Goal: Task Accomplishment & Management: Use online tool/utility

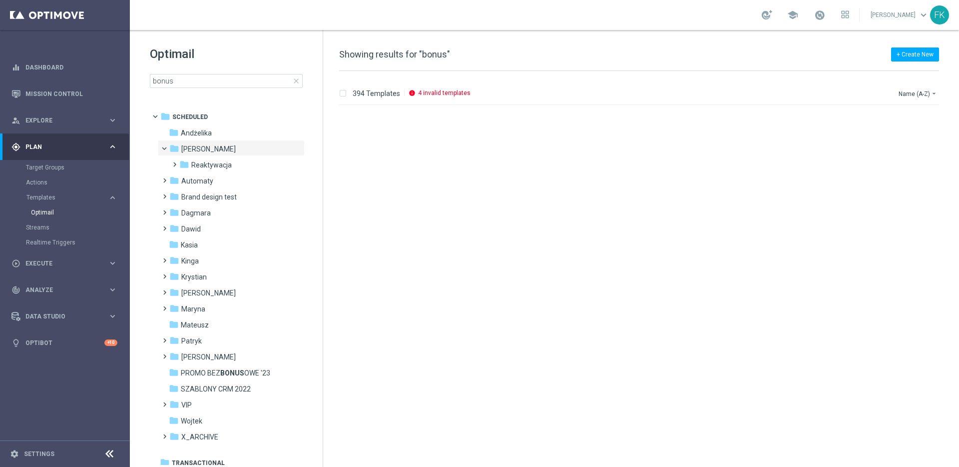
scroll to position [942, 0]
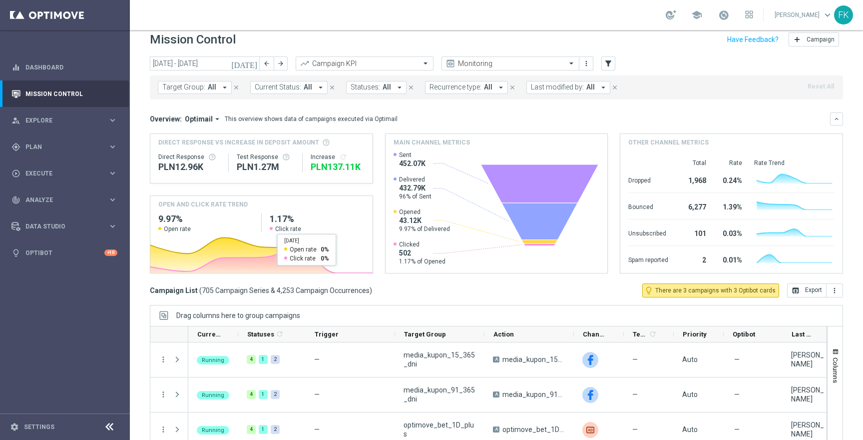
scroll to position [11, 0]
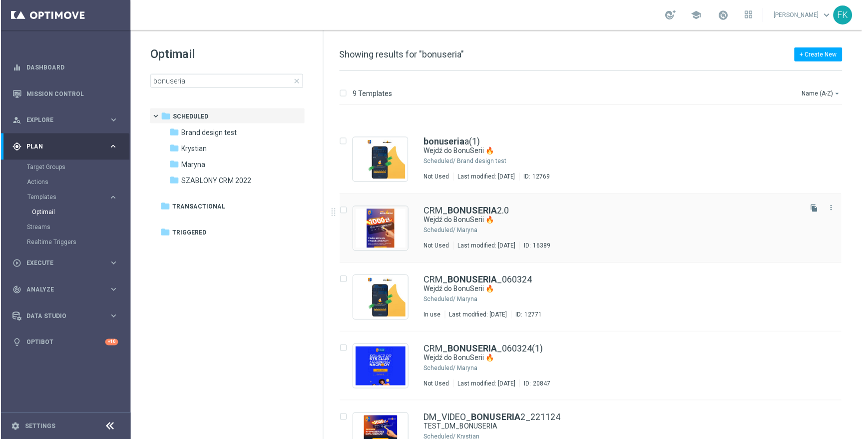
scroll to position [286, 0]
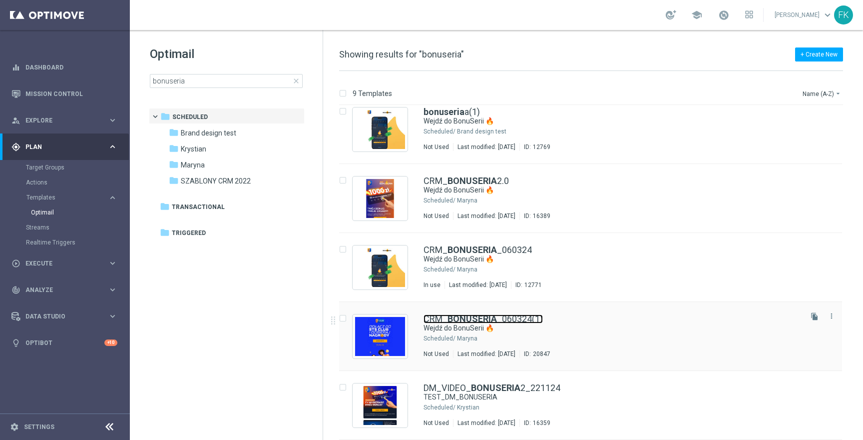
click at [513, 321] on link "CRM_ BONUSERIA _060324(1)" at bounding box center [483, 318] width 119 height 9
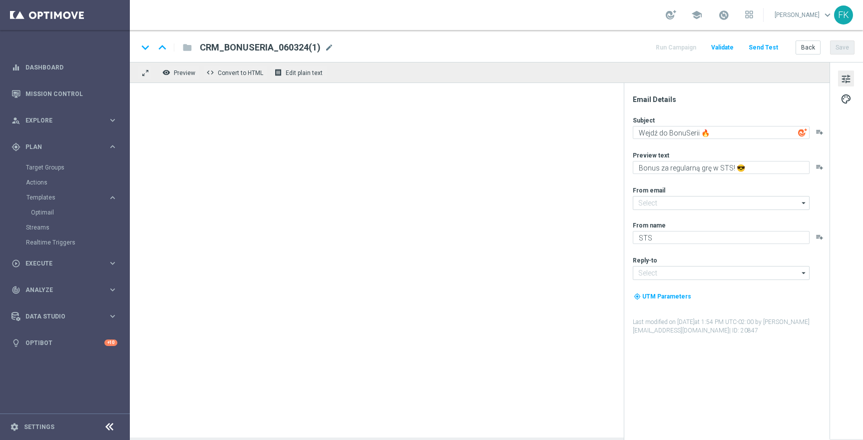
type input "[EMAIL_ADDRESS][DOMAIN_NAME]"
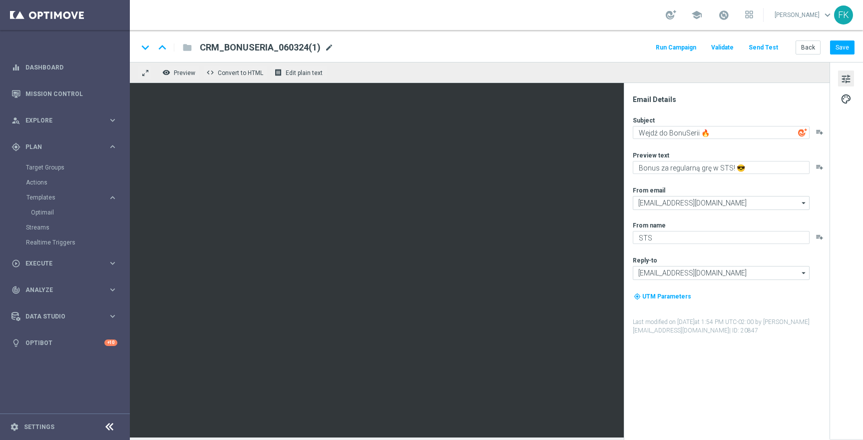
click at [327, 46] on span "mode_edit" at bounding box center [329, 47] width 9 height 9
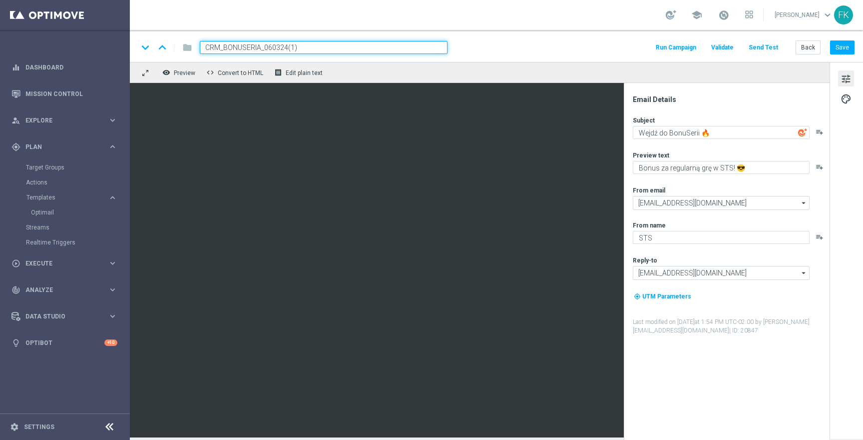
click at [287, 46] on input "CRM_BONUSERIA_060324(1)" at bounding box center [324, 47] width 248 height 13
type input "STS_CLUB"
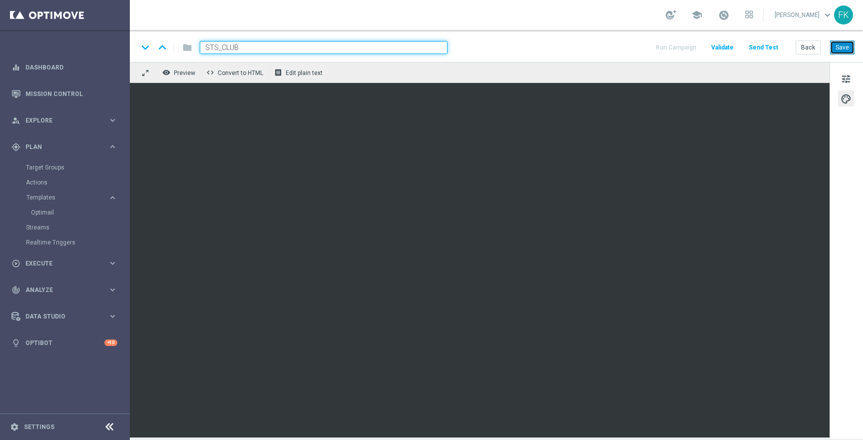
click at [841, 48] on button "Save" at bounding box center [842, 47] width 24 height 14
click at [847, 83] on span "tune" at bounding box center [846, 78] width 11 height 13
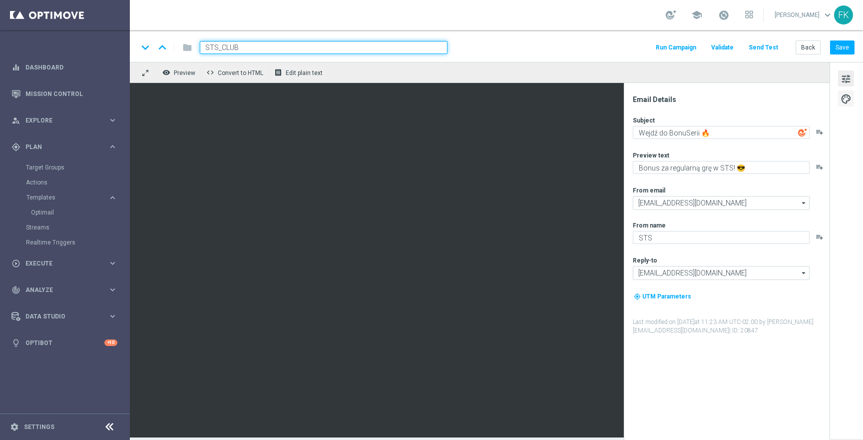
click at [851, 98] on span "palette" at bounding box center [846, 98] width 11 height 13
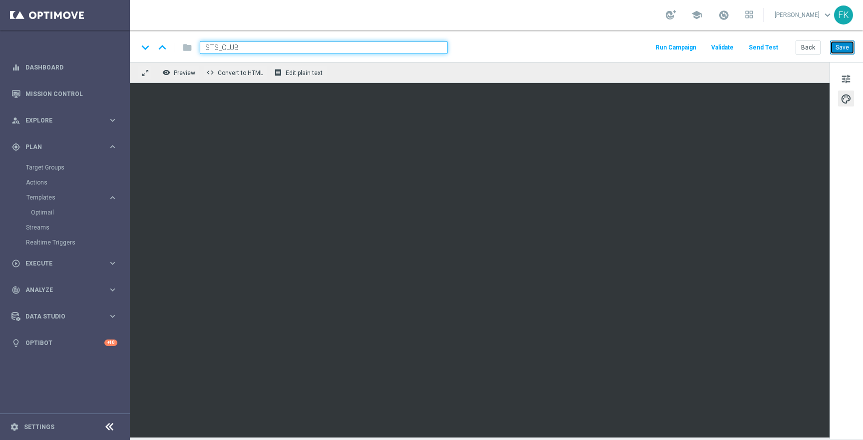
click at [847, 45] on button "Save" at bounding box center [842, 47] width 24 height 14
click at [837, 41] on button "Save" at bounding box center [842, 47] width 24 height 14
click at [846, 47] on button "Save" at bounding box center [842, 47] width 24 height 14
click at [836, 45] on button "Save" at bounding box center [842, 47] width 24 height 14
click at [831, 202] on div "tune palette" at bounding box center [846, 250] width 33 height 376
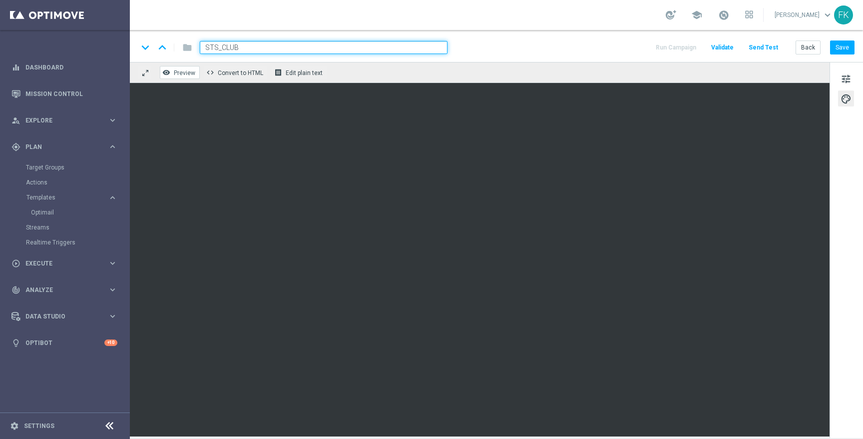
click at [168, 72] on icon "remove_red_eye" at bounding box center [166, 72] width 8 height 8
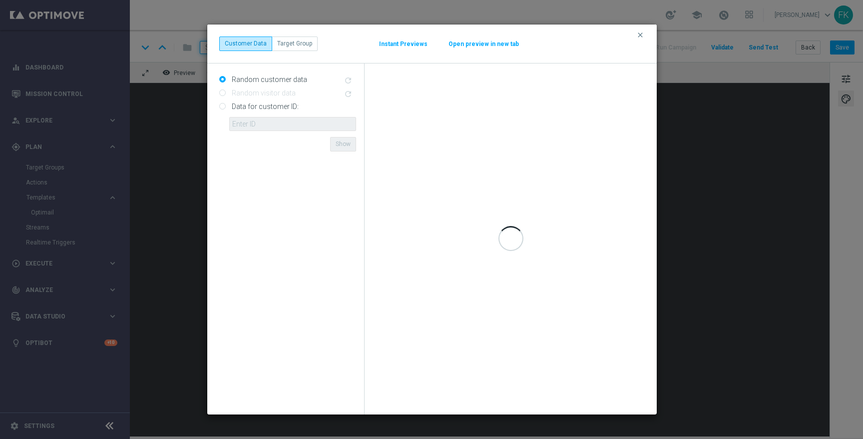
click at [179, 190] on modal-container "clear Customer Data Target Group Instant Previews Open preview in new tab Rando…" at bounding box center [431, 219] width 863 height 439
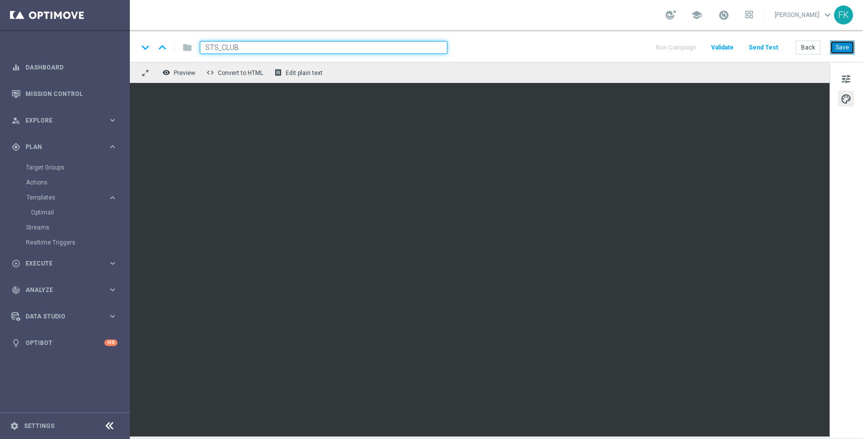
click at [841, 47] on button "Save" at bounding box center [842, 47] width 24 height 14
click at [765, 47] on button "Send Test" at bounding box center [763, 47] width 32 height 13
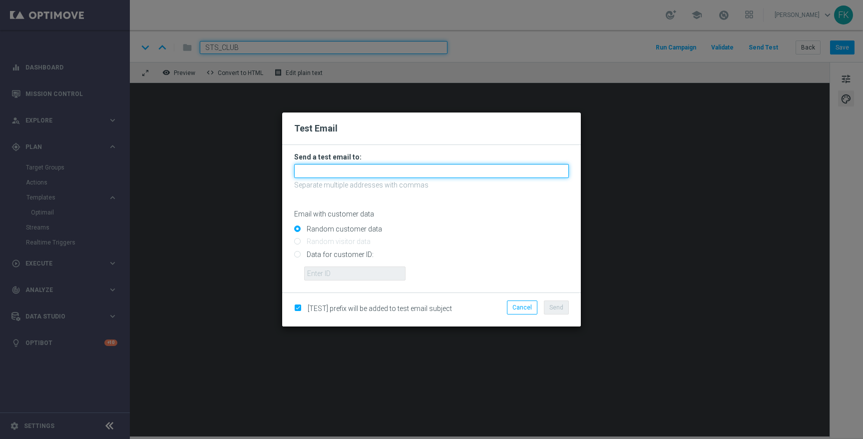
click at [396, 169] on input "text" at bounding box center [431, 171] width 275 height 14
type input "filip.kmiecik@yahoo.com"
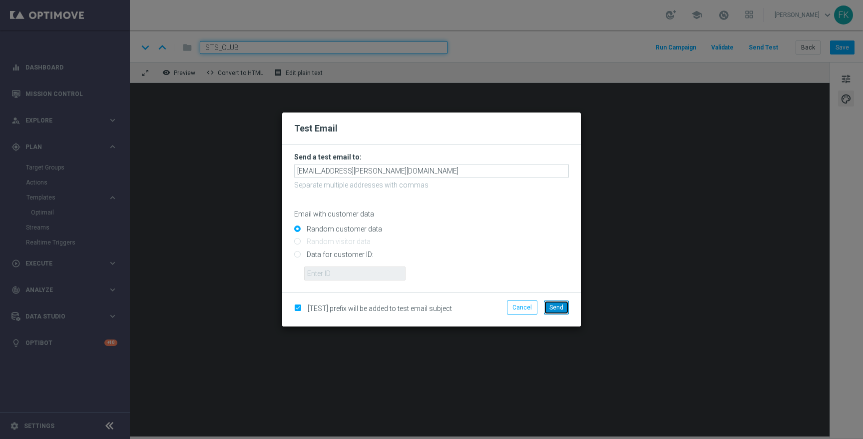
click at [556, 305] on span "Send" at bounding box center [557, 307] width 14 height 7
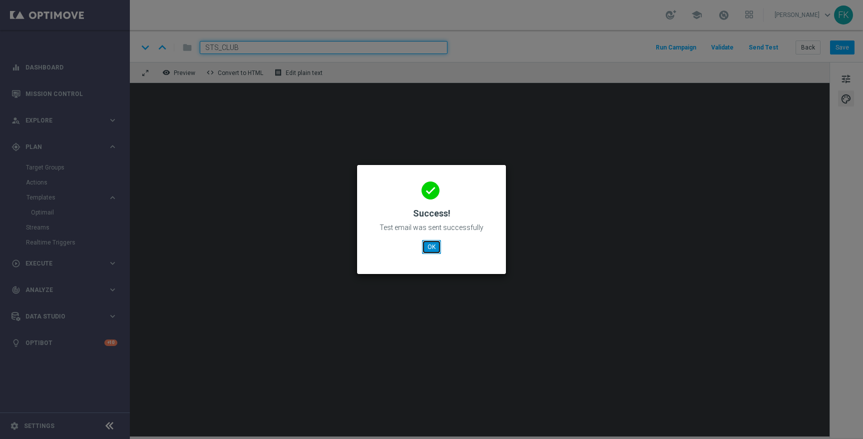
click at [431, 247] on button "OK" at bounding box center [431, 247] width 19 height 14
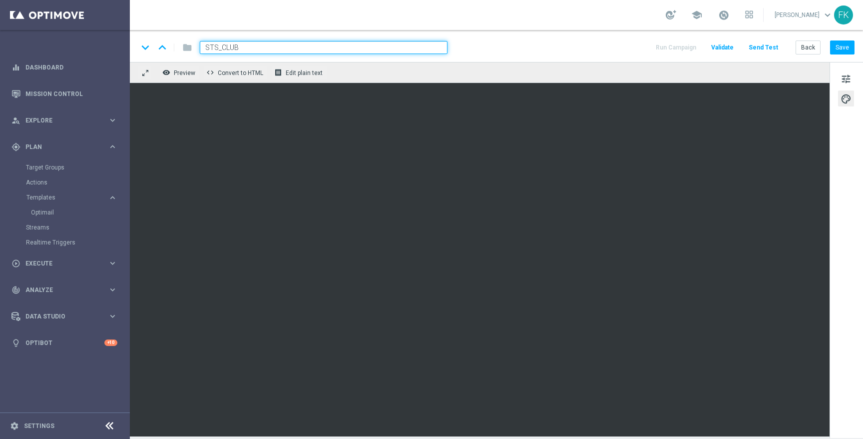
click at [765, 45] on button "Send Test" at bounding box center [763, 47] width 32 height 13
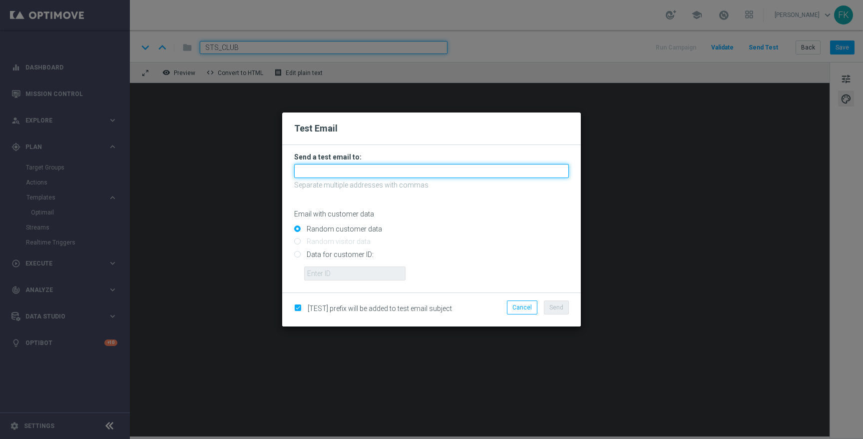
click at [488, 169] on input "text" at bounding box center [431, 171] width 275 height 14
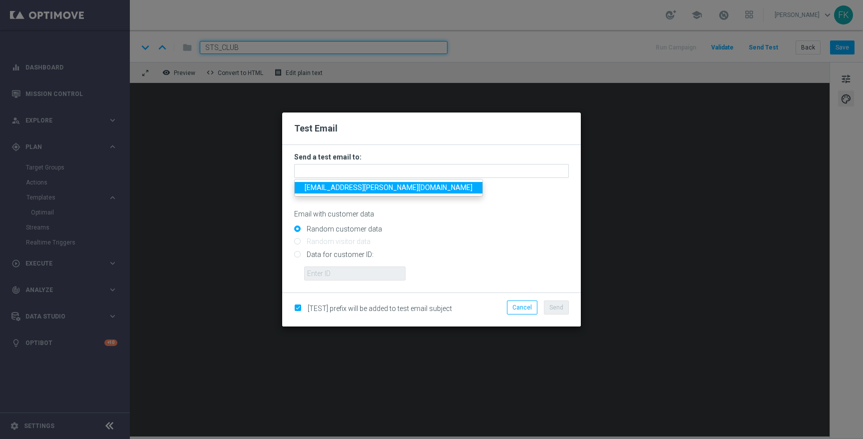
click at [354, 182] on link "filip.kmiecik@yahoo.com" at bounding box center [389, 187] width 188 height 11
type input "filip.kmiecik@yahoo.com"
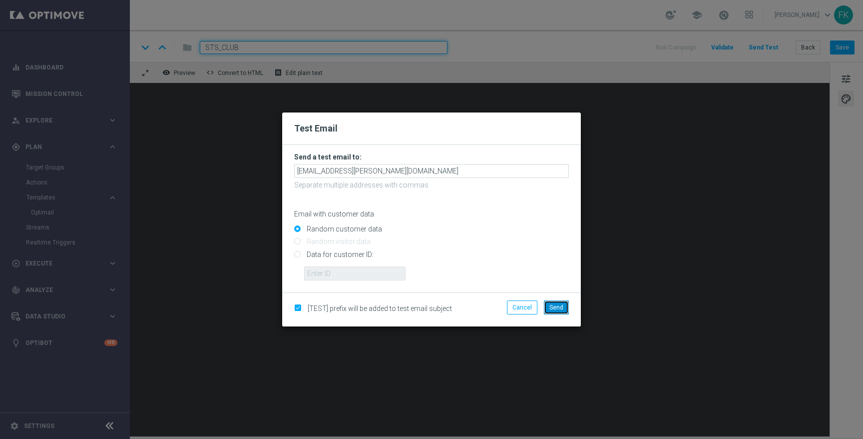
click at [554, 306] on span "Send" at bounding box center [557, 307] width 14 height 7
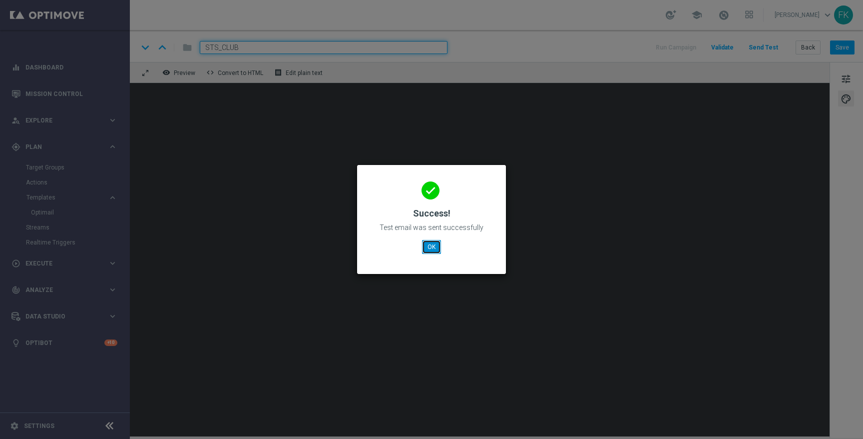
click at [437, 253] on button "OK" at bounding box center [431, 247] width 19 height 14
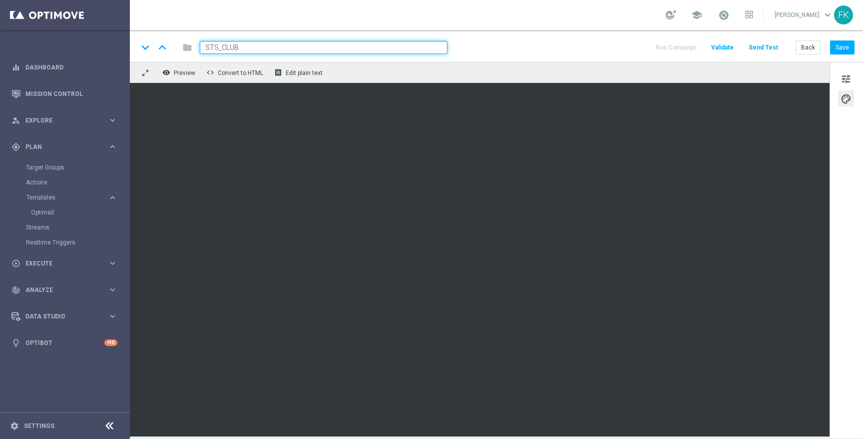
click at [762, 43] on button "Send Test" at bounding box center [763, 47] width 32 height 13
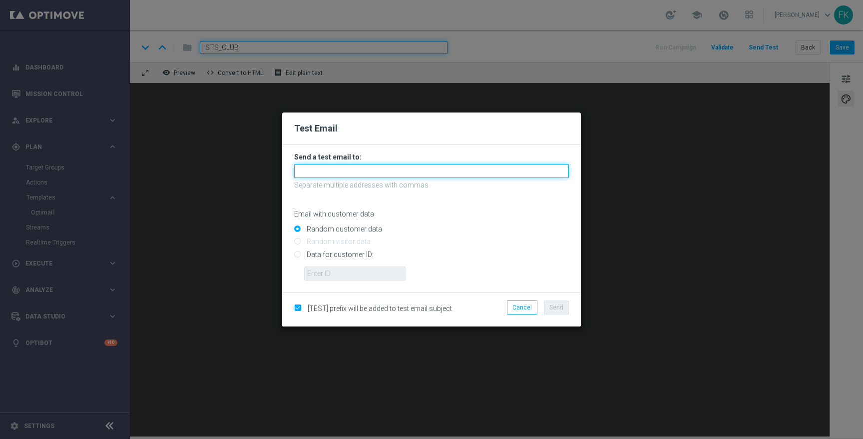
click at [467, 166] on input "text" at bounding box center [431, 171] width 275 height 14
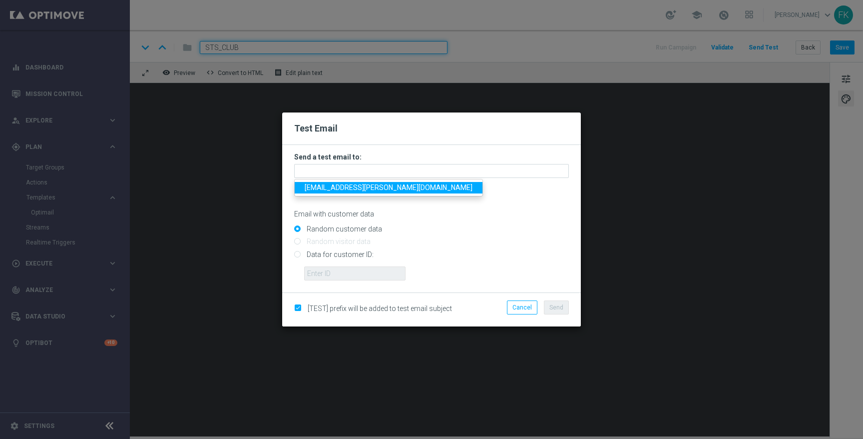
click at [357, 192] on link "filip.kmiecik@yahoo.com" at bounding box center [389, 187] width 188 height 11
type input "filip.kmiecik@yahoo.com"
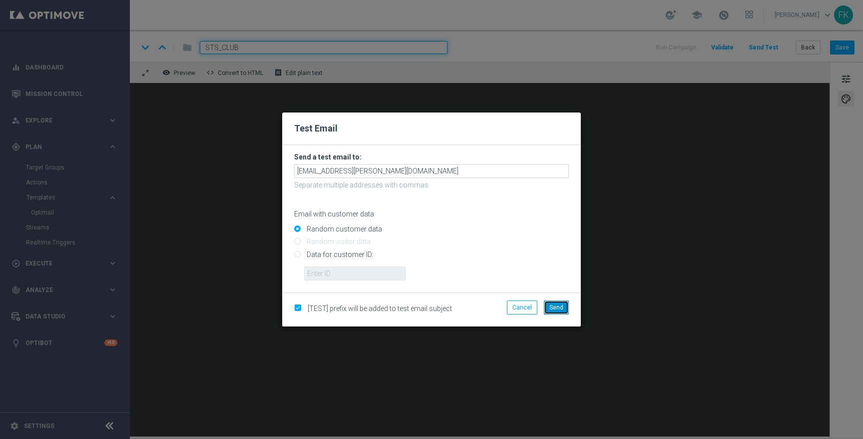
click at [551, 305] on span "Send" at bounding box center [557, 307] width 14 height 7
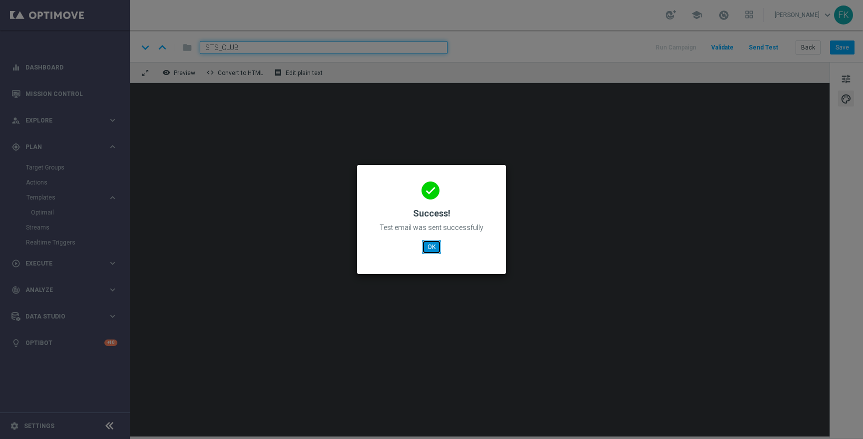
click at [437, 248] on button "OK" at bounding box center [431, 247] width 19 height 14
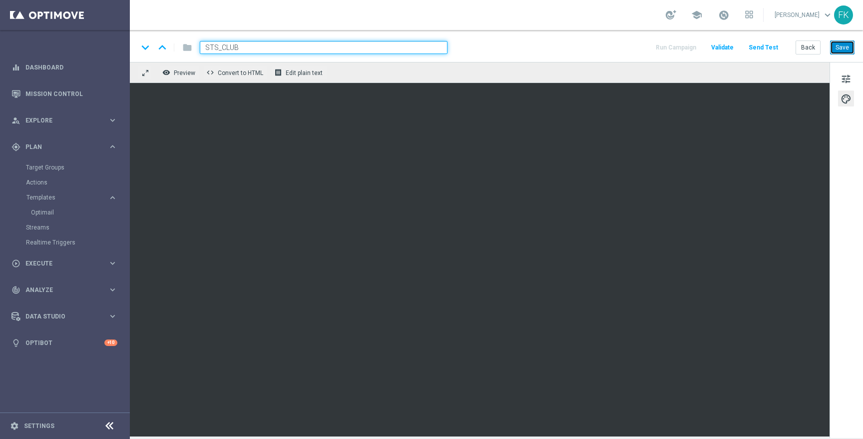
click at [841, 46] on button "Save" at bounding box center [842, 47] width 24 height 14
click at [755, 50] on button "Send Test" at bounding box center [763, 47] width 32 height 13
click at [770, 46] on button "Send Test" at bounding box center [763, 47] width 32 height 13
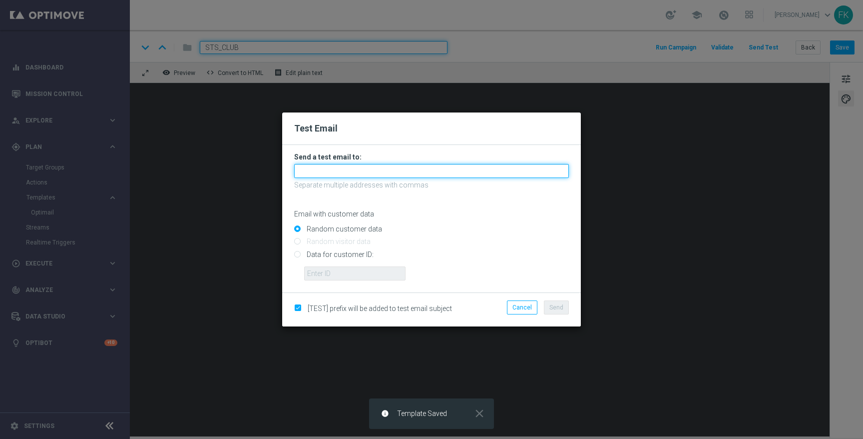
click at [483, 173] on input "text" at bounding box center [431, 171] width 275 height 14
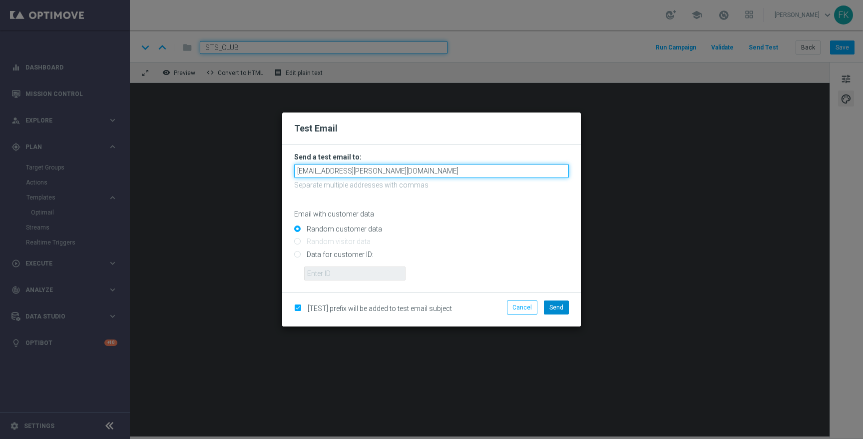
type input "filip.kmiecik@sts.pl"
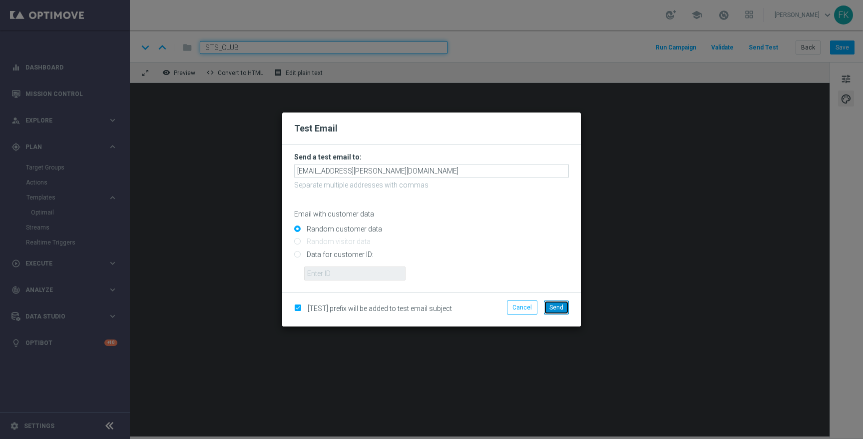
click at [563, 308] on span "Send" at bounding box center [557, 307] width 14 height 7
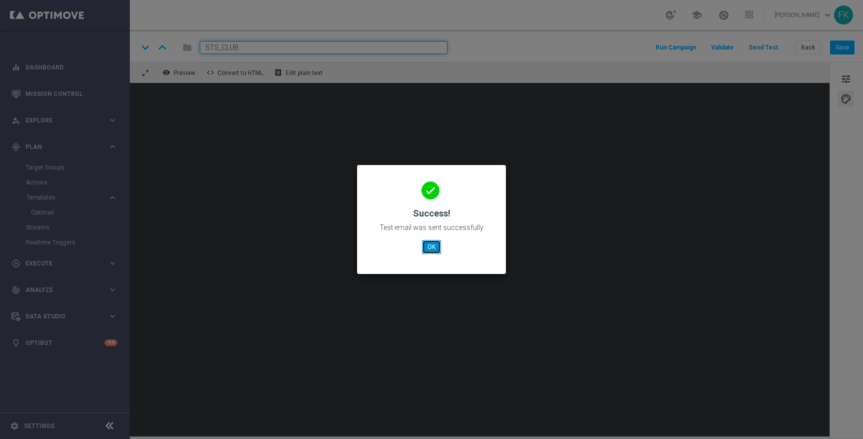
click at [437, 247] on button "OK" at bounding box center [431, 247] width 19 height 14
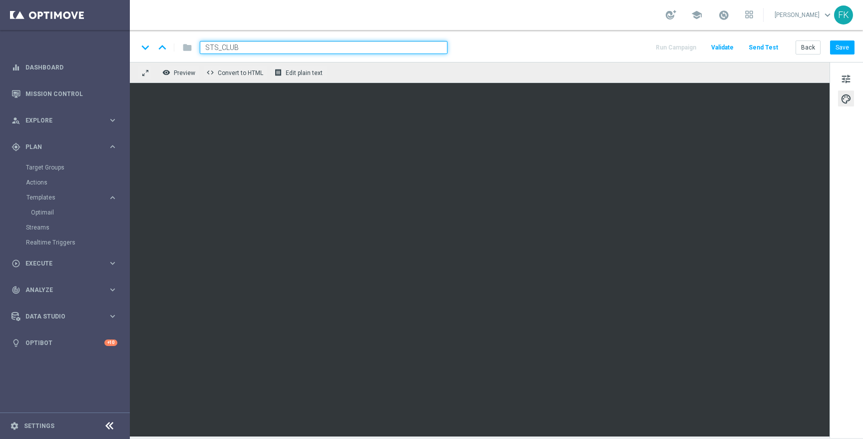
click at [756, 49] on button "Send Test" at bounding box center [763, 47] width 32 height 13
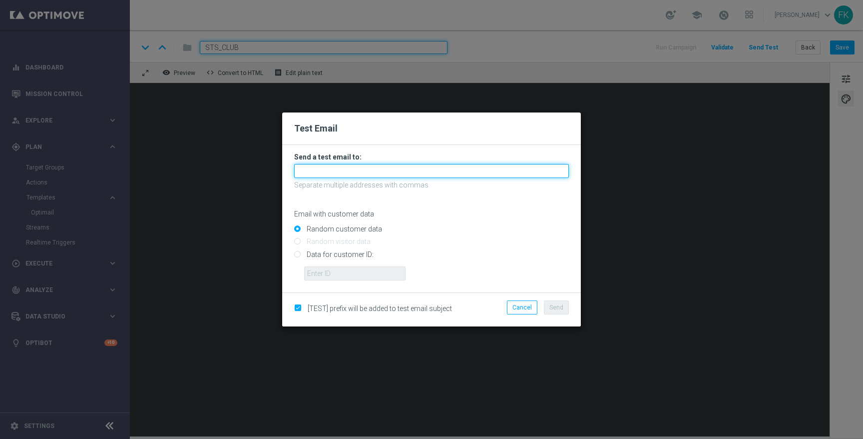
click at [496, 175] on input "text" at bounding box center [431, 171] width 275 height 14
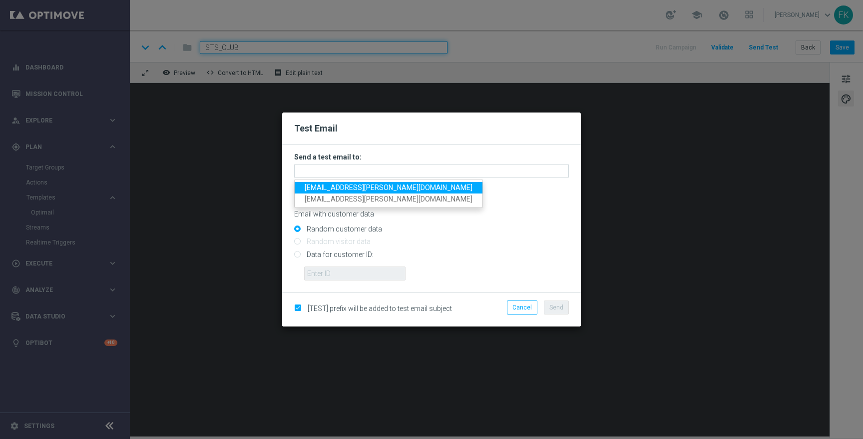
click at [355, 187] on span "filip.kmiecik@sts.pl" at bounding box center [389, 187] width 168 height 8
type input "filip.kmiecik@sts.pl"
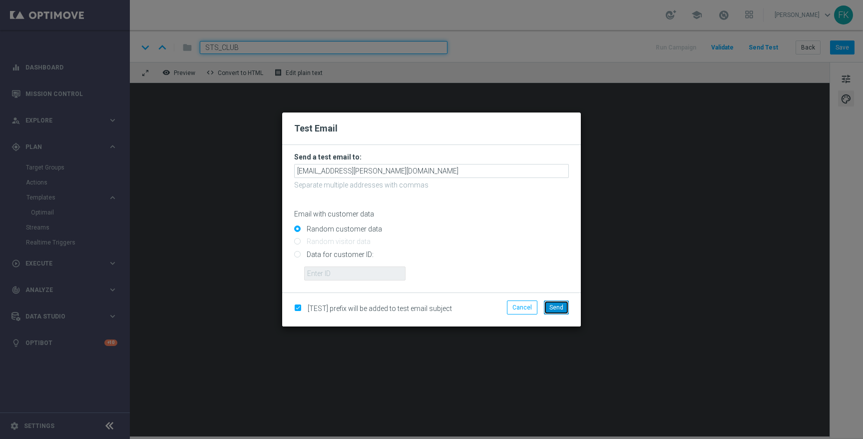
click at [566, 308] on button "Send" at bounding box center [556, 307] width 25 height 14
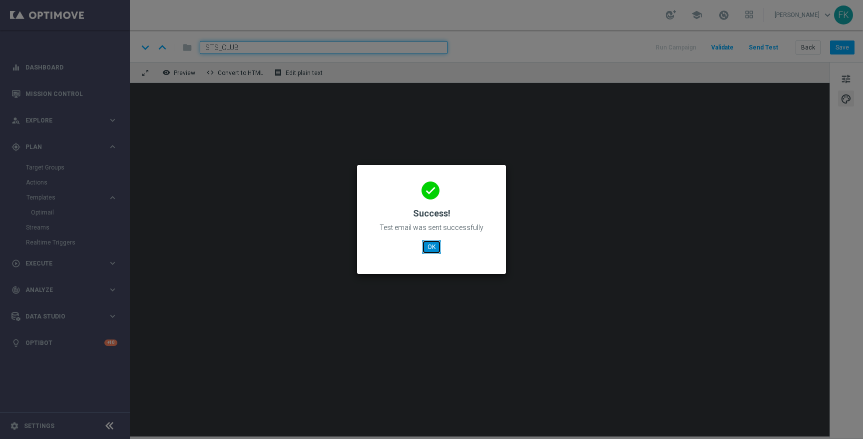
click at [425, 243] on button "OK" at bounding box center [431, 247] width 19 height 14
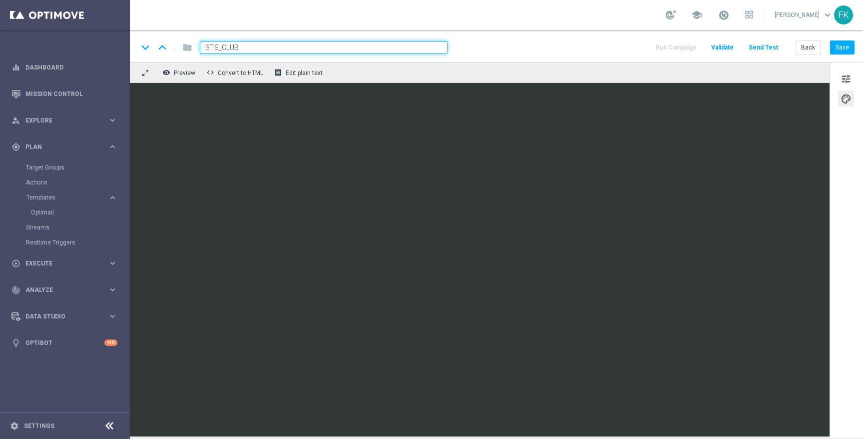
click at [770, 48] on button "Send Test" at bounding box center [763, 47] width 32 height 13
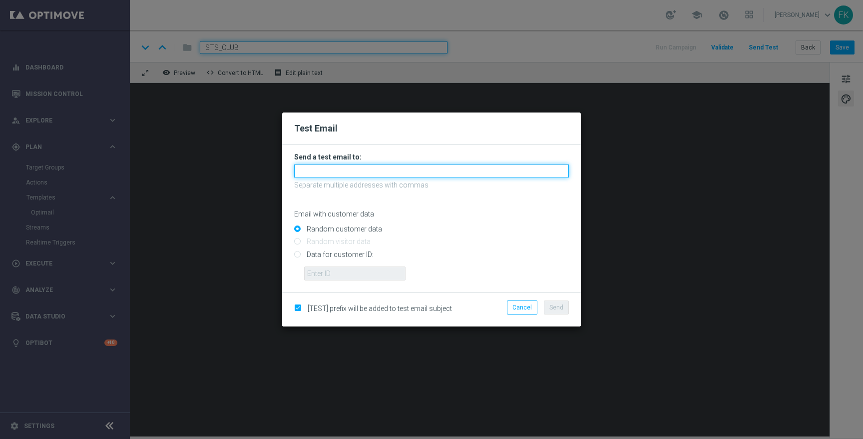
click at [499, 164] on input "text" at bounding box center [431, 171] width 275 height 14
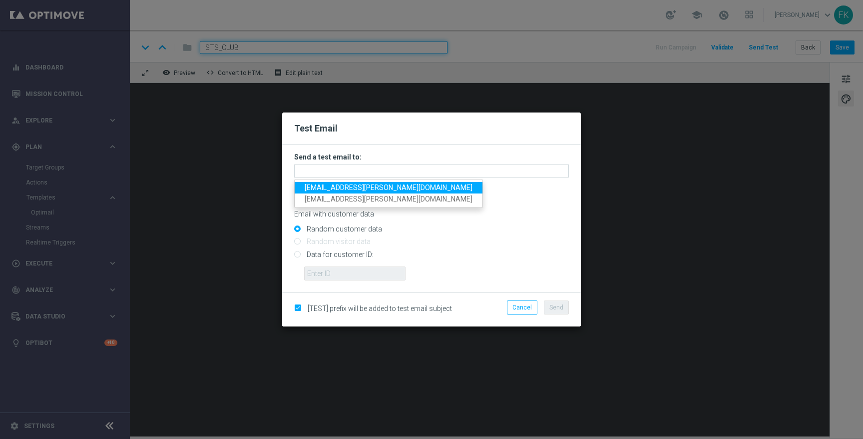
click at [367, 188] on link "filip.kmiecik@sts.pl" at bounding box center [389, 187] width 188 height 11
type input "filip.kmiecik@sts.pl"
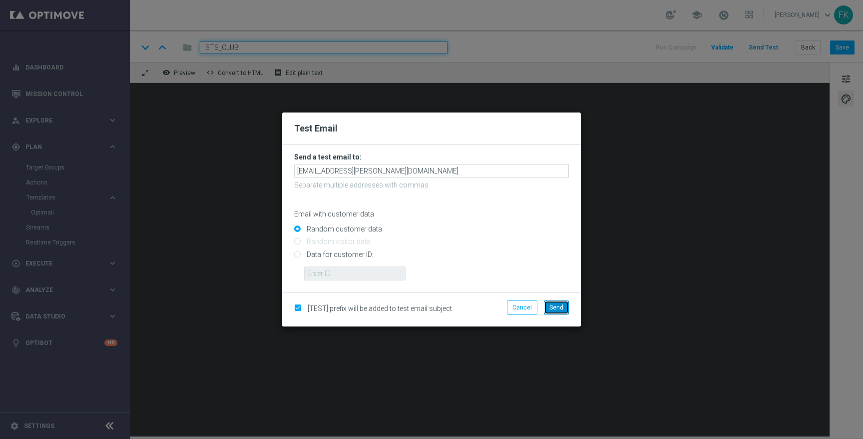
click at [557, 306] on span "Send" at bounding box center [557, 307] width 14 height 7
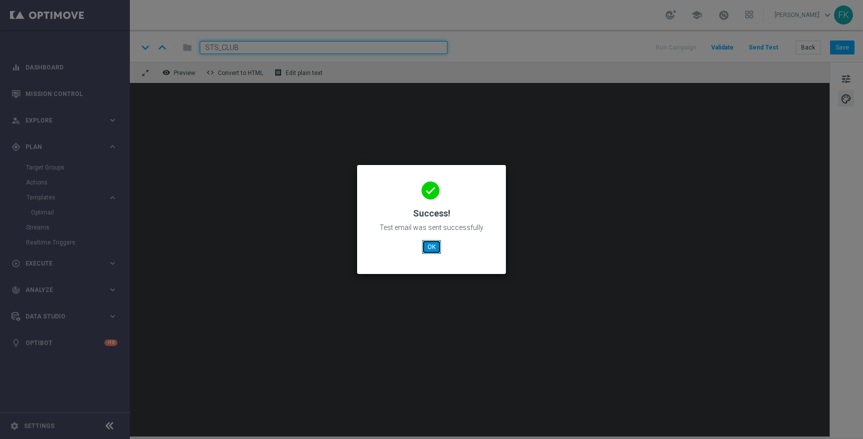
click at [433, 248] on button "OK" at bounding box center [431, 247] width 19 height 14
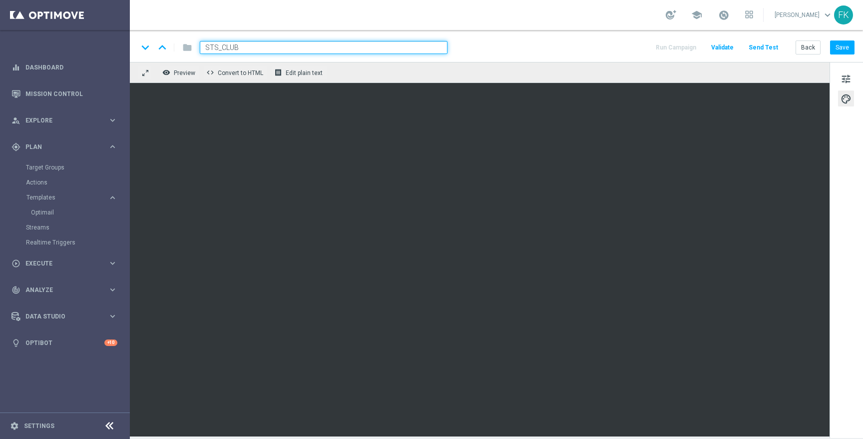
click at [775, 45] on button "Send Test" at bounding box center [763, 47] width 32 height 13
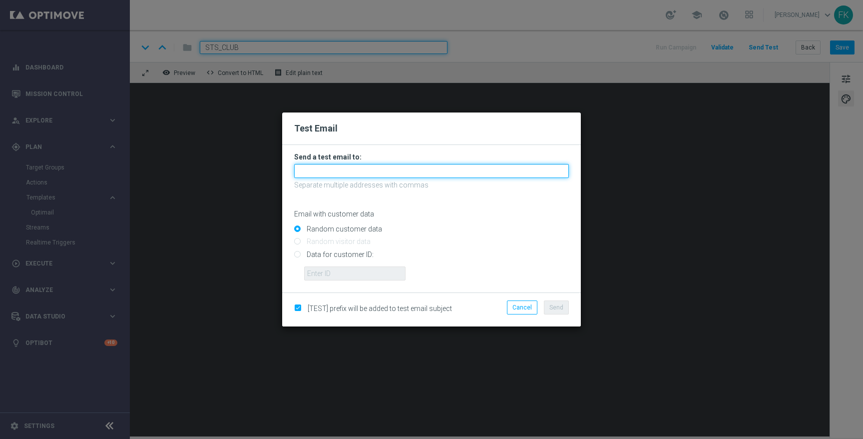
click at [472, 170] on input "text" at bounding box center [431, 171] width 275 height 14
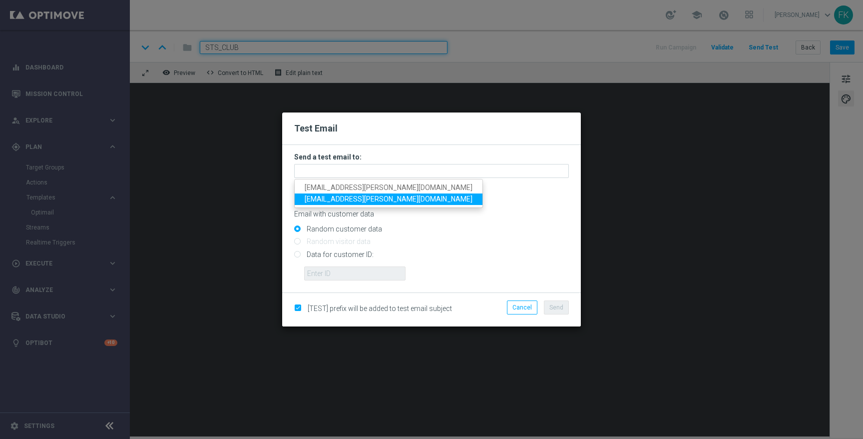
click at [367, 199] on span "filip.kmiecik@yahoo.com" at bounding box center [389, 199] width 168 height 8
type input "filip.kmiecik@yahoo.com"
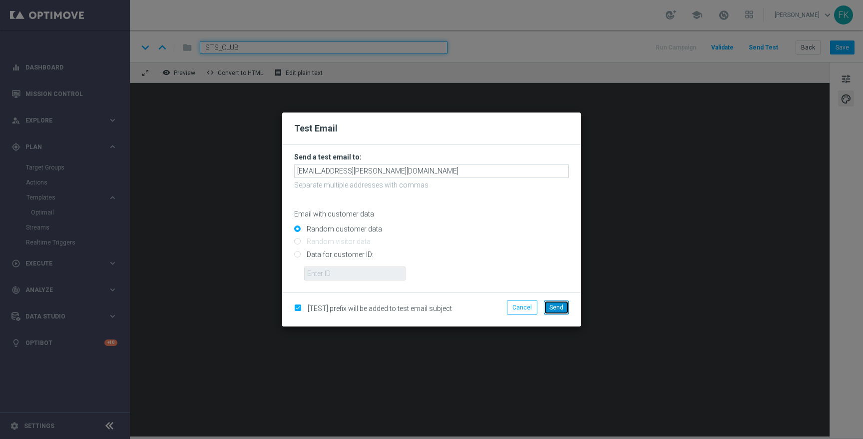
click at [552, 311] on button "Send" at bounding box center [556, 307] width 25 height 14
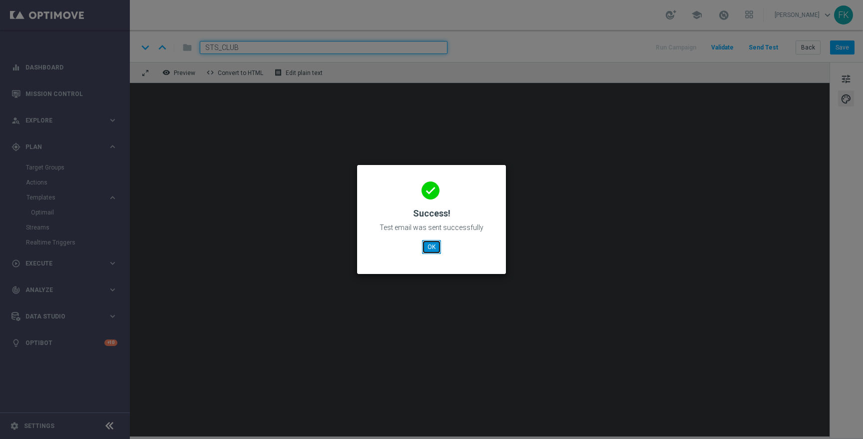
click at [438, 247] on button "OK" at bounding box center [431, 247] width 19 height 14
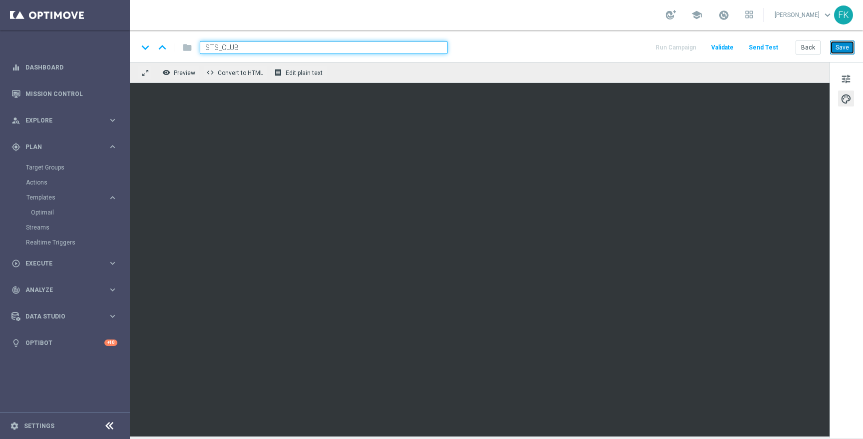
click at [840, 42] on button "Save" at bounding box center [842, 47] width 24 height 14
click at [766, 45] on button "Send Test" at bounding box center [763, 47] width 32 height 13
click at [764, 47] on button "Send Test" at bounding box center [763, 47] width 32 height 13
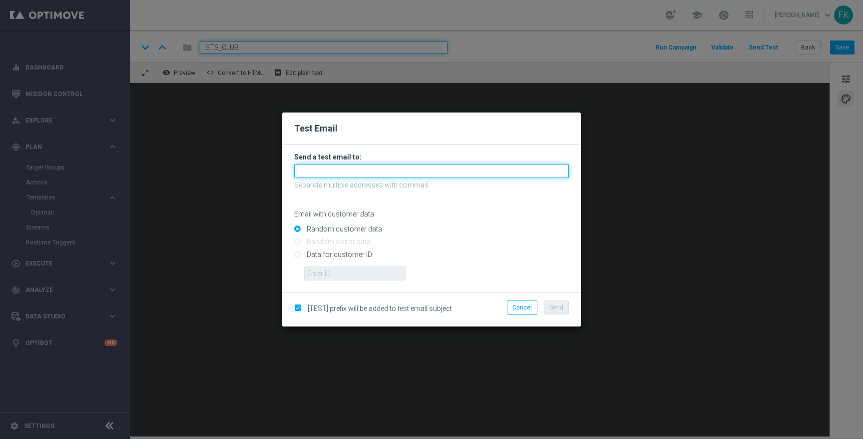
click at [467, 171] on input "text" at bounding box center [431, 171] width 275 height 14
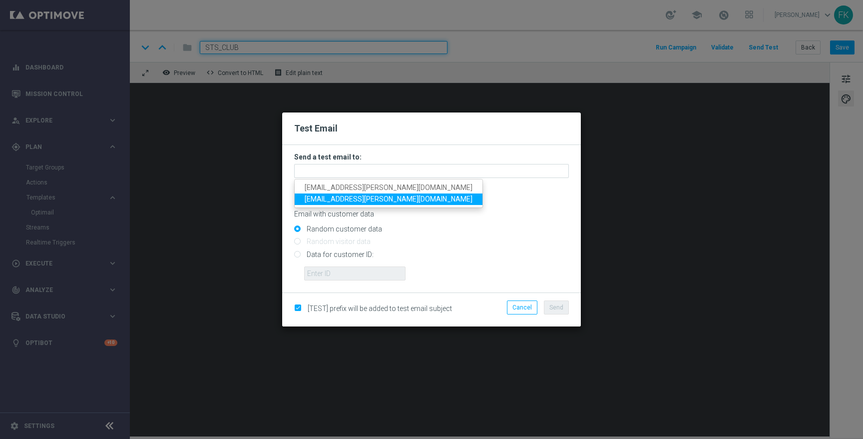
click at [362, 198] on span "filip.kmiecik@sts.pl" at bounding box center [389, 199] width 168 height 8
type input "filip.kmiecik@sts.pl"
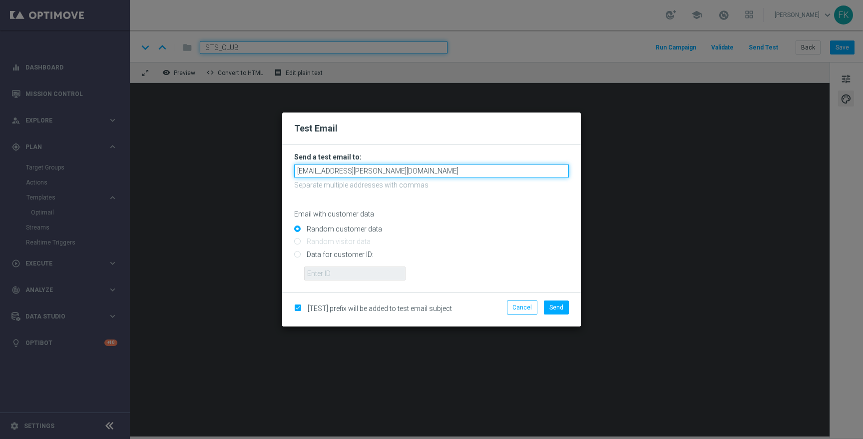
click at [390, 170] on input "filip.kmiecik@sts.pl" at bounding box center [431, 171] width 275 height 14
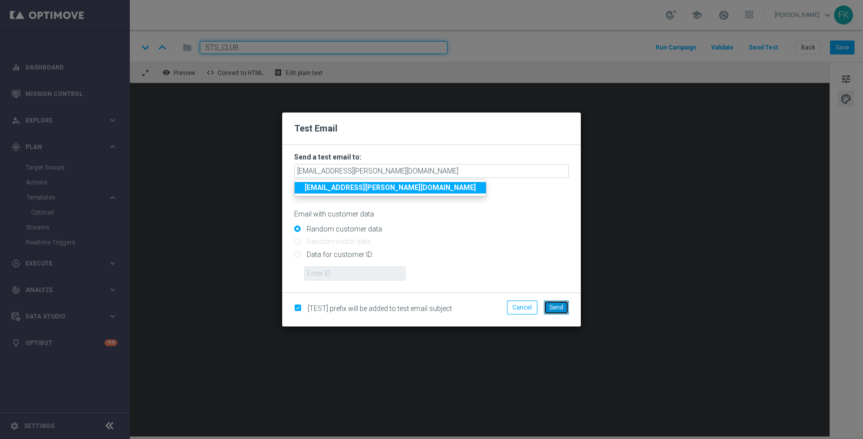
click at [558, 309] on span "Send" at bounding box center [557, 307] width 14 height 7
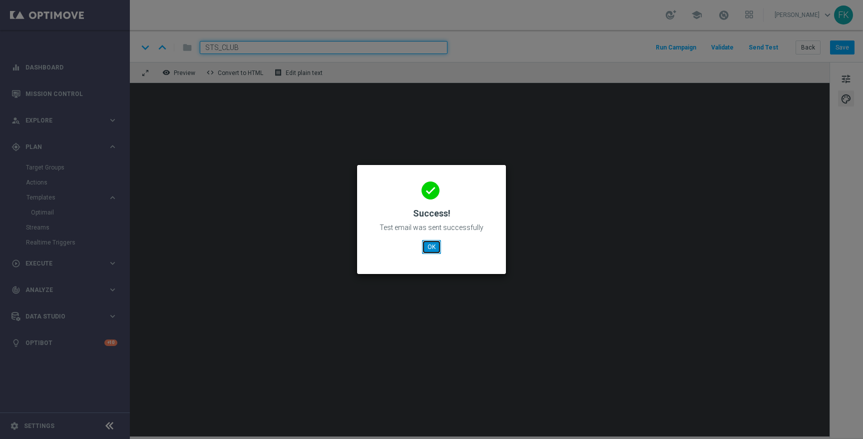
click at [432, 245] on button "OK" at bounding box center [431, 247] width 19 height 14
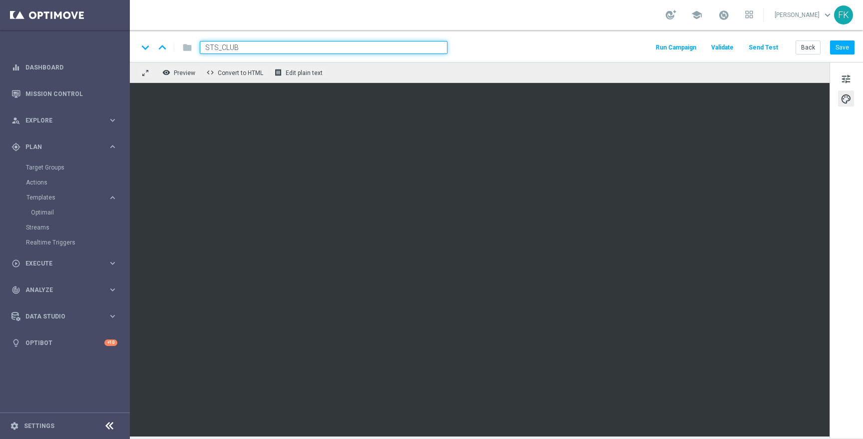
click at [769, 47] on button "Send Test" at bounding box center [763, 47] width 32 height 13
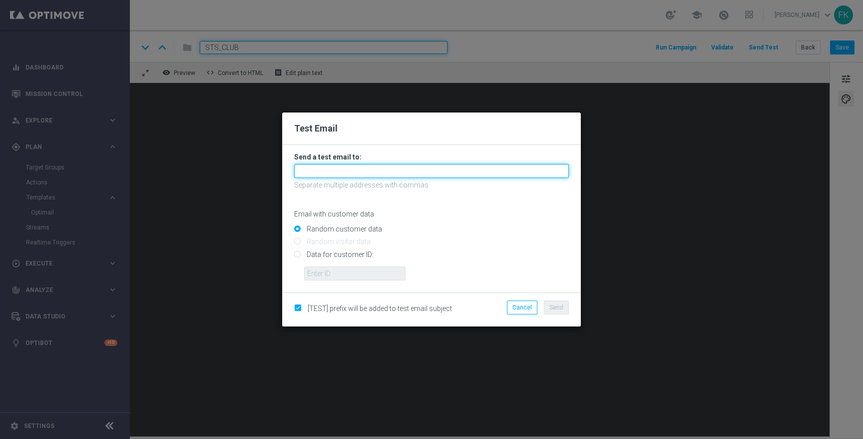
click at [468, 167] on input "text" at bounding box center [431, 171] width 275 height 14
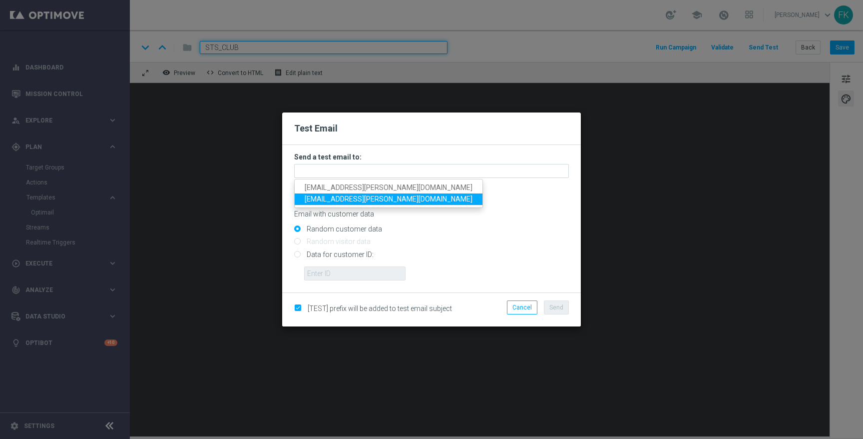
click at [360, 202] on span "filip.kmiecik@yahoo.com" at bounding box center [389, 199] width 168 height 8
type input "filip.kmiecik@yahoo.com"
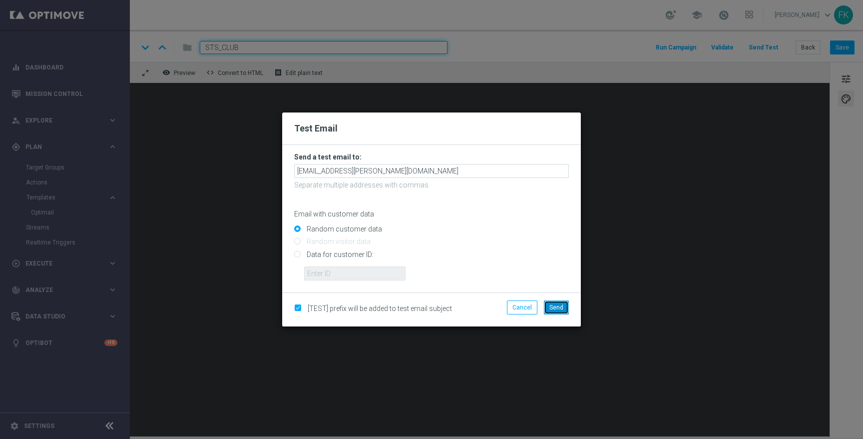
click at [560, 312] on button "Send" at bounding box center [556, 307] width 25 height 14
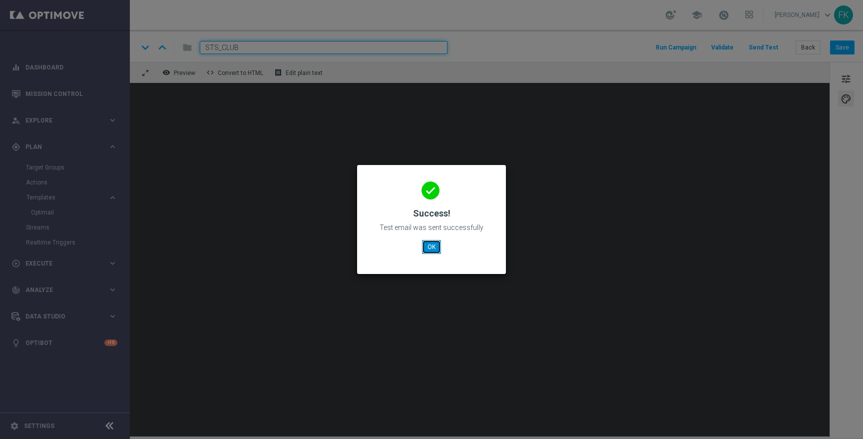
click at [431, 248] on button "OK" at bounding box center [431, 247] width 19 height 14
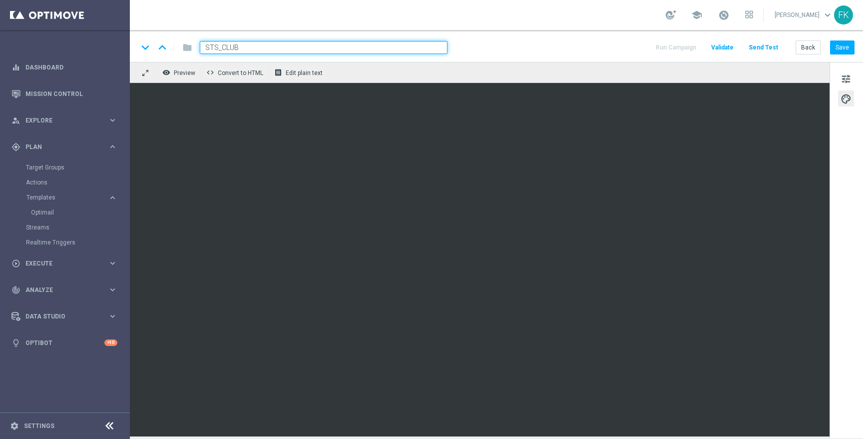
click at [769, 47] on button "Send Test" at bounding box center [763, 47] width 32 height 13
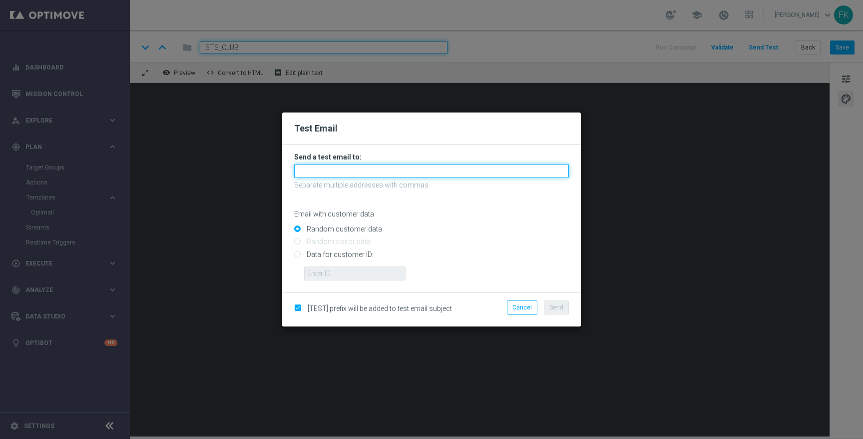
click at [475, 168] on input "text" at bounding box center [431, 171] width 275 height 14
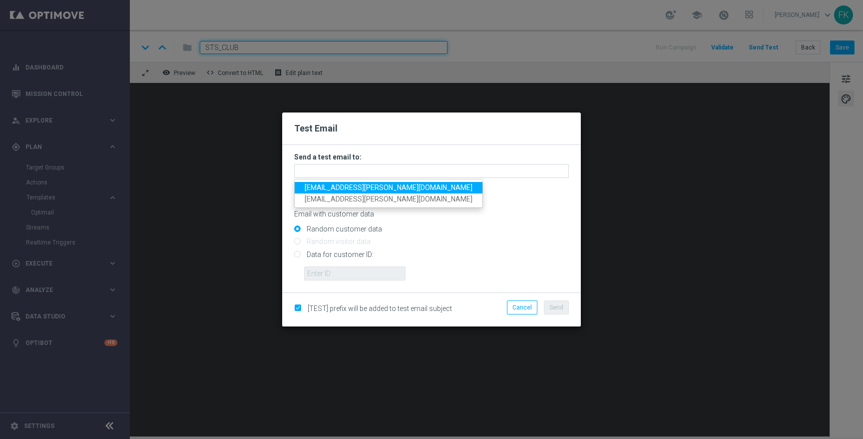
click at [358, 186] on span "filip.kmiecik@yahoo.com" at bounding box center [389, 187] width 168 height 8
type input "filip.kmiecik@yahoo.com"
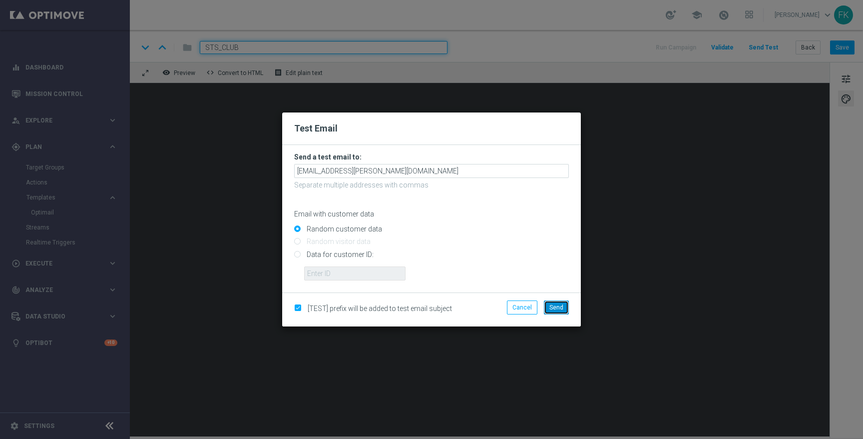
click at [562, 303] on button "Send" at bounding box center [556, 307] width 25 height 14
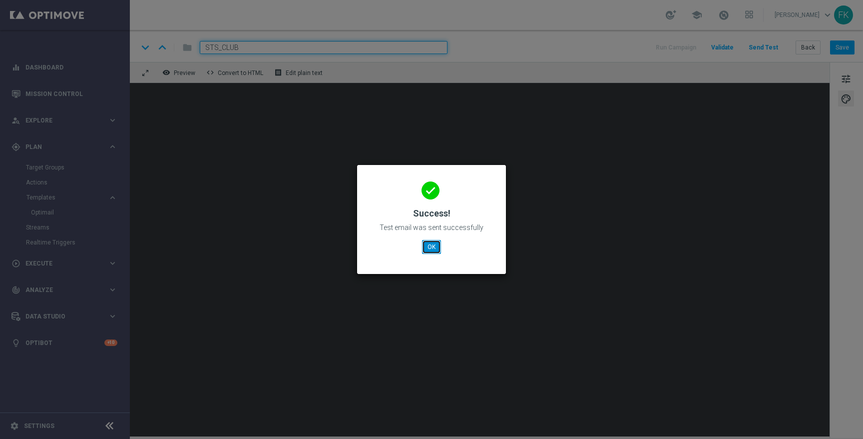
click at [429, 252] on button "OK" at bounding box center [431, 247] width 19 height 14
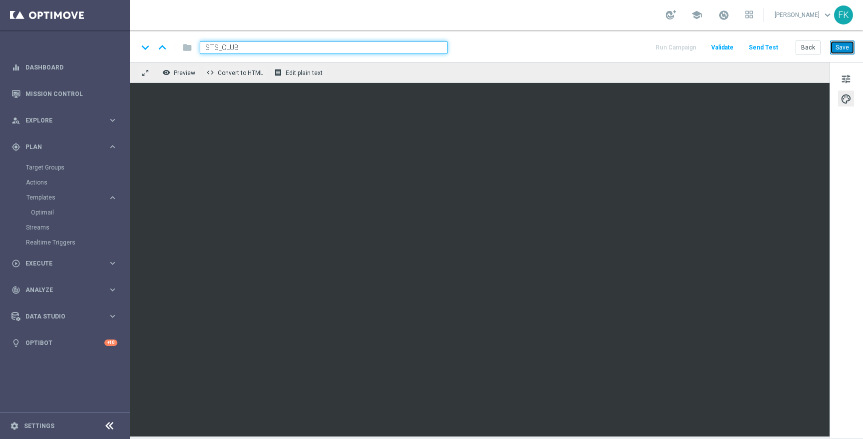
click at [836, 46] on button "Save" at bounding box center [842, 47] width 24 height 14
click at [758, 47] on button "Send Test" at bounding box center [763, 47] width 32 height 13
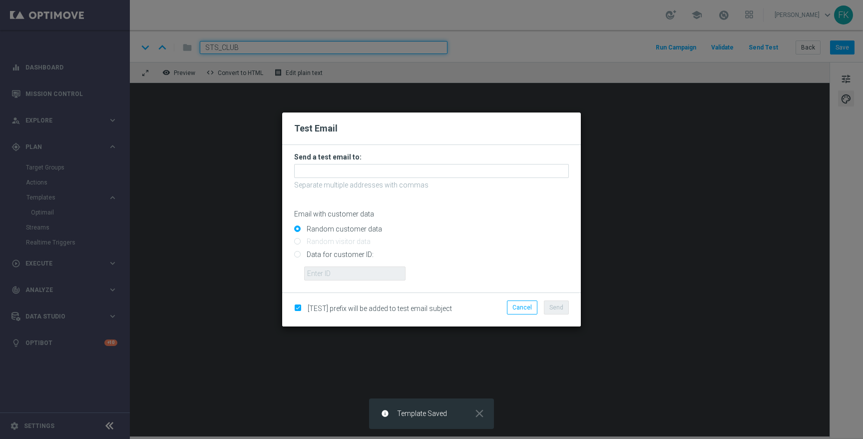
click at [379, 178] on form "Send a test email to: Separate multiple addresses with commas Email with custom…" at bounding box center [431, 216] width 275 height 128
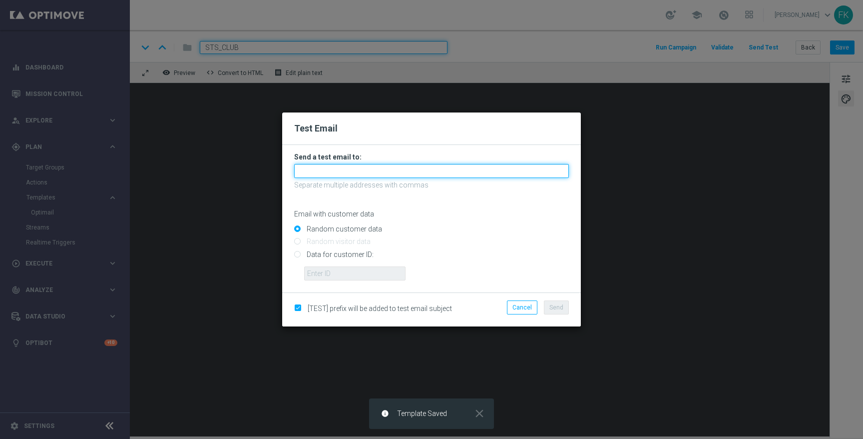
click at [375, 173] on input "text" at bounding box center [431, 171] width 275 height 14
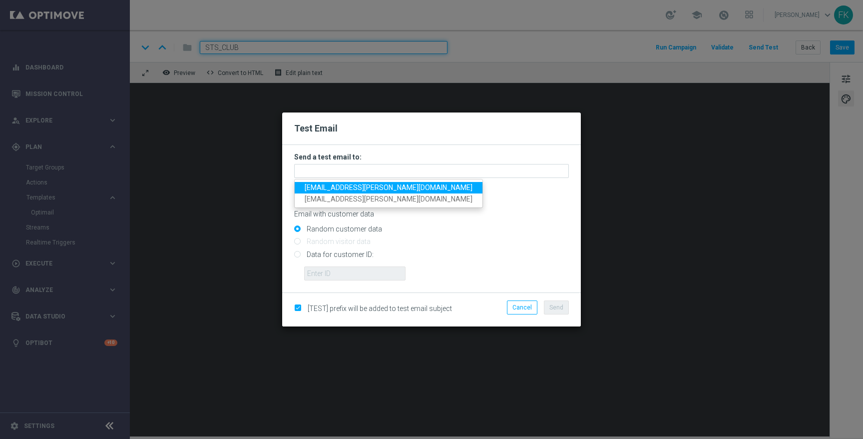
click at [342, 189] on span "filip.kmiecik@yahoo.com" at bounding box center [389, 187] width 168 height 8
type input "filip.kmiecik@yahoo.com"
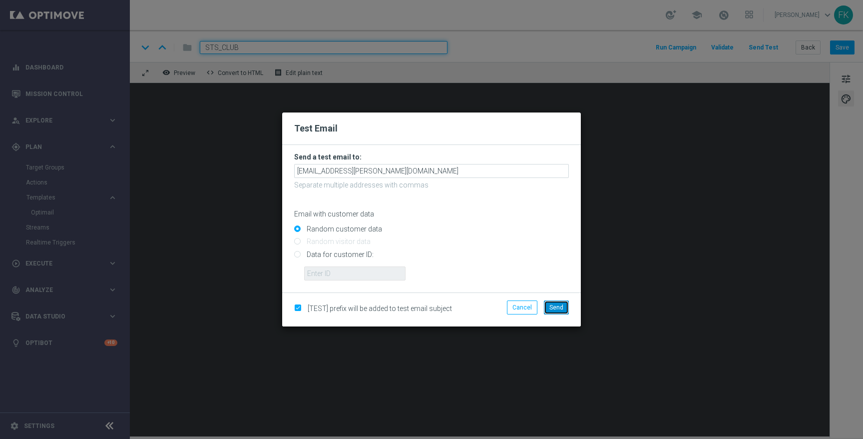
click at [568, 307] on button "Send" at bounding box center [556, 307] width 25 height 14
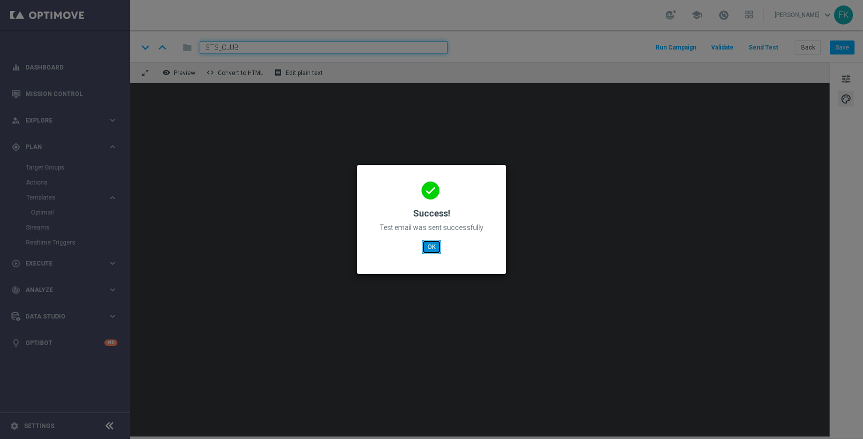
click at [433, 243] on button "OK" at bounding box center [431, 247] width 19 height 14
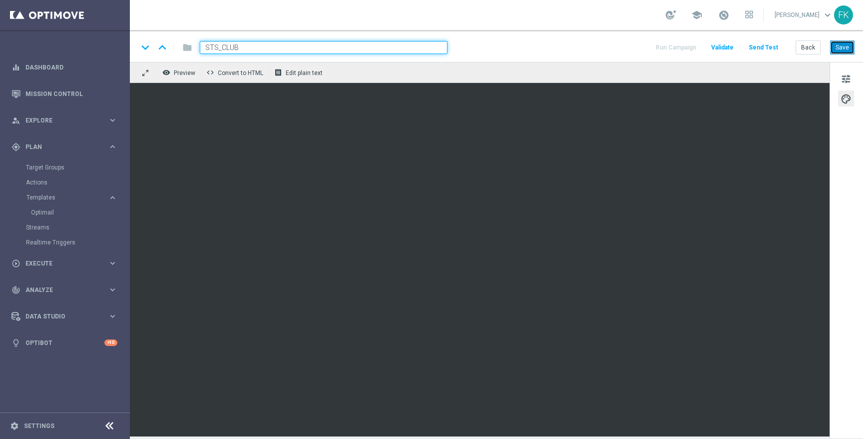
click at [849, 47] on button "Save" at bounding box center [842, 47] width 24 height 14
click at [773, 48] on button "Send Test" at bounding box center [763, 47] width 32 height 13
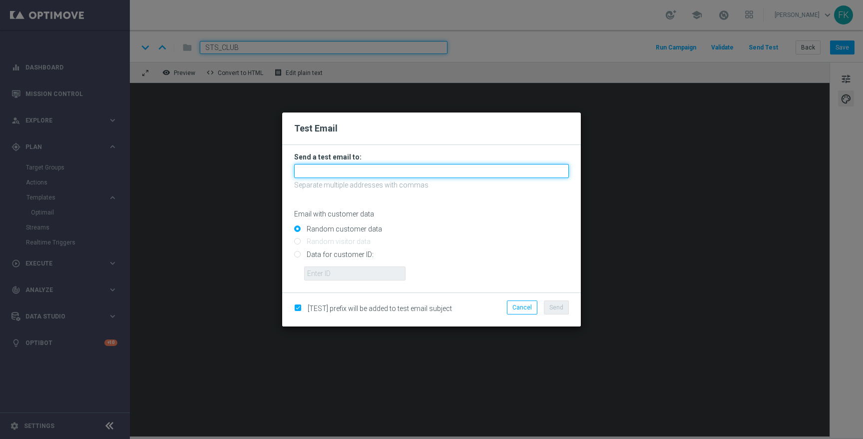
click at [485, 173] on input "text" at bounding box center [431, 171] width 275 height 14
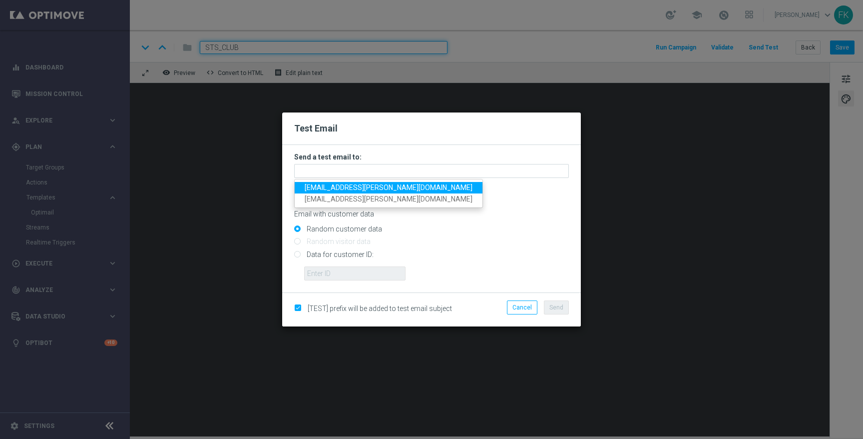
click at [361, 191] on link "filip.kmiecik@yahoo.com" at bounding box center [389, 187] width 188 height 11
type input "filip.kmiecik@yahoo.com"
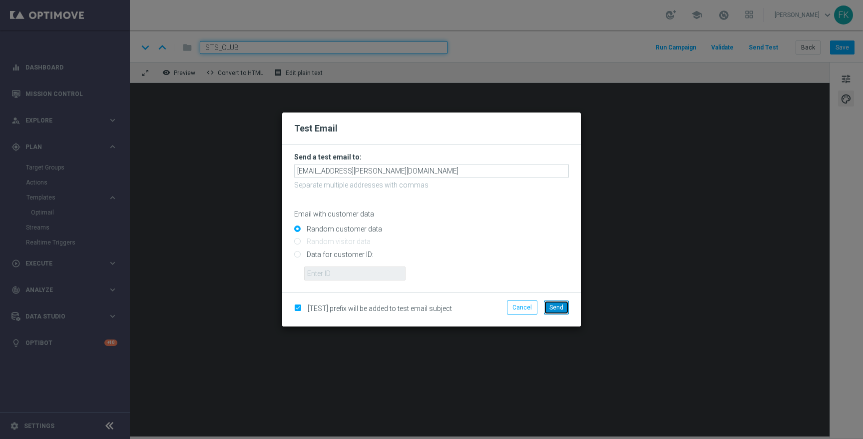
click at [555, 306] on span "Send" at bounding box center [557, 307] width 14 height 7
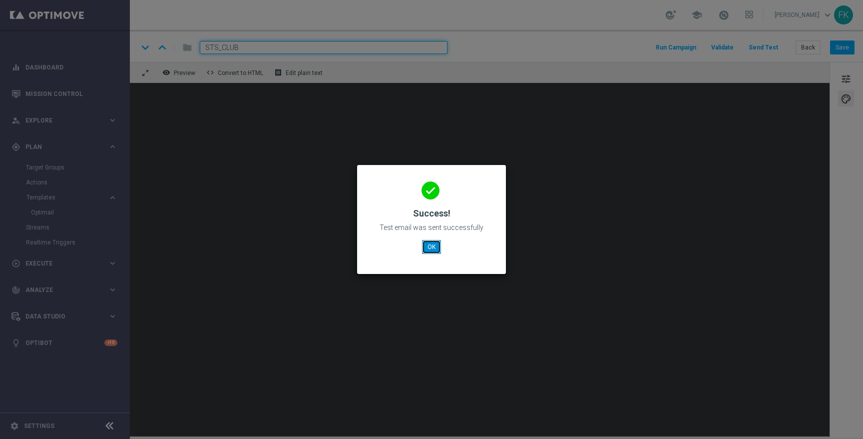
click at [435, 246] on button "OK" at bounding box center [431, 247] width 19 height 14
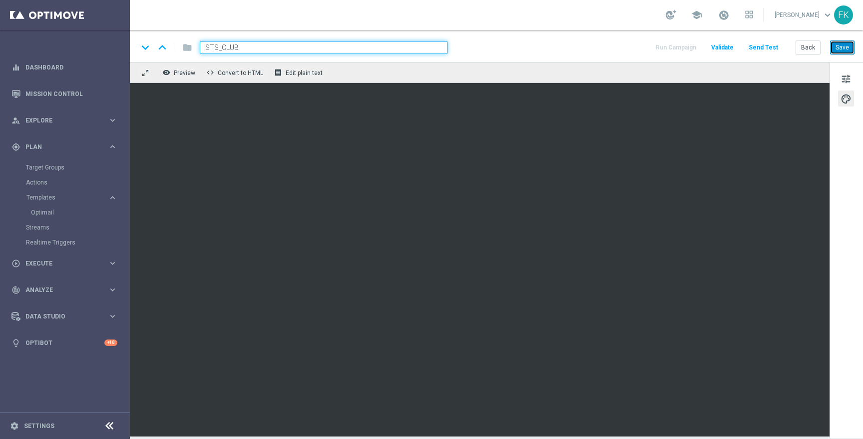
click at [841, 50] on button "Save" at bounding box center [842, 47] width 24 height 14
click at [762, 48] on button "Send Test" at bounding box center [763, 47] width 32 height 13
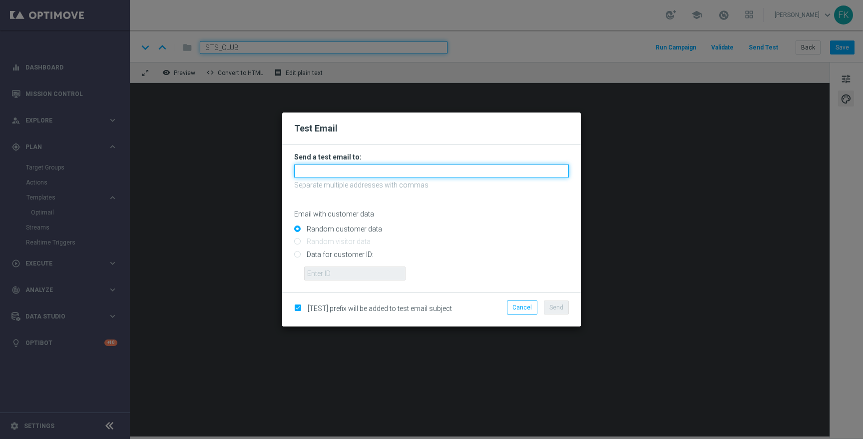
click at [458, 174] on input "text" at bounding box center [431, 171] width 275 height 14
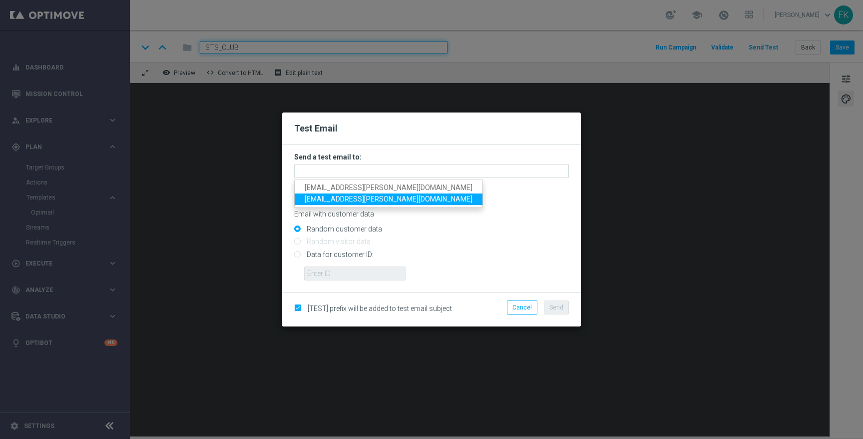
click at [372, 201] on link "filip.kmiecik@sts.pl" at bounding box center [389, 198] width 188 height 11
type input "filip.kmiecik@sts.pl"
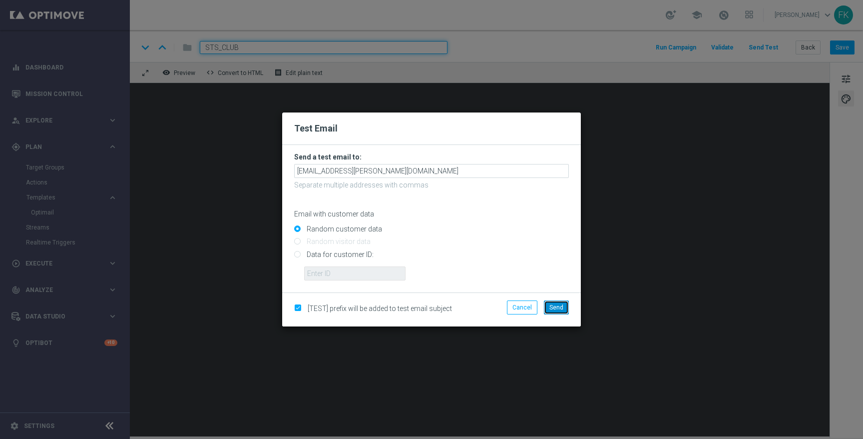
click at [556, 305] on span "Send" at bounding box center [557, 307] width 14 height 7
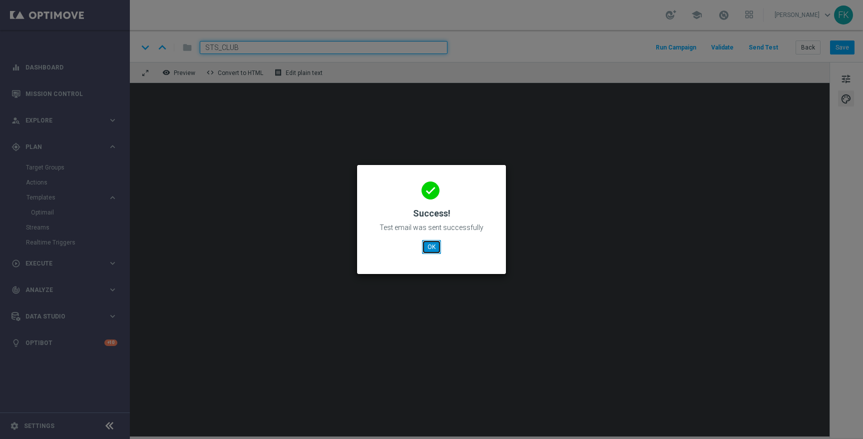
click at [425, 243] on button "OK" at bounding box center [431, 247] width 19 height 14
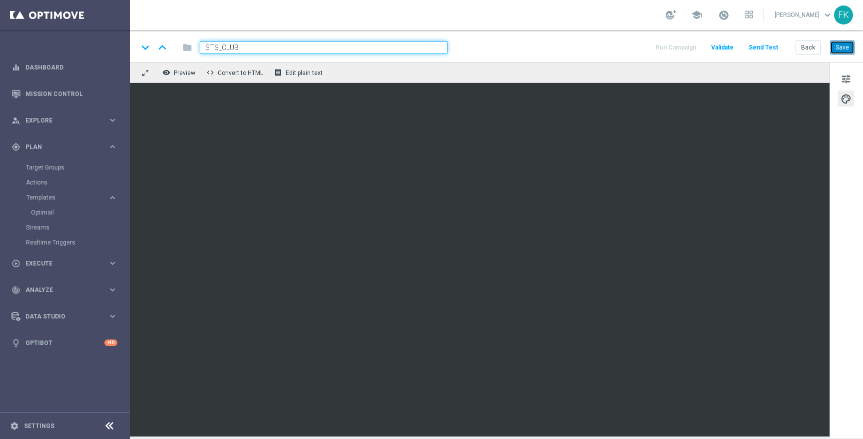
click at [845, 47] on button "Save" at bounding box center [842, 47] width 24 height 14
click at [761, 45] on button "Send Test" at bounding box center [763, 47] width 32 height 13
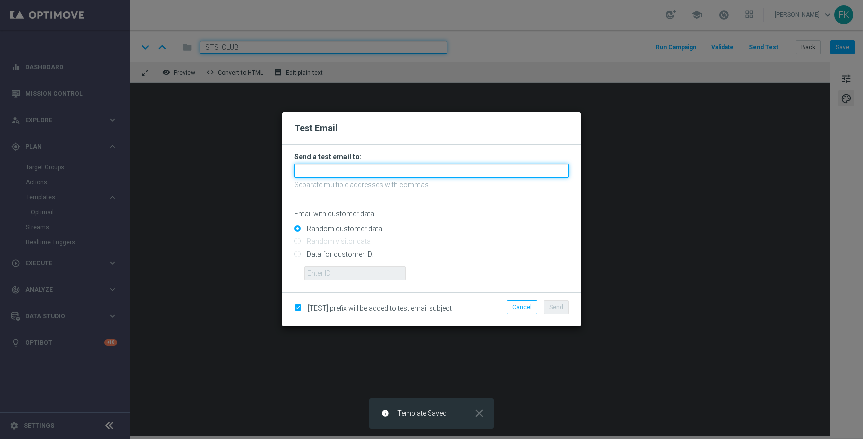
click at [450, 167] on input "text" at bounding box center [431, 171] width 275 height 14
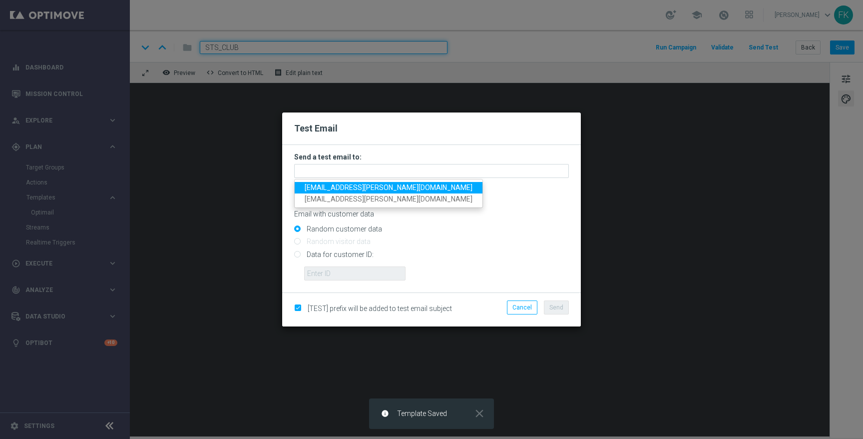
click at [367, 191] on link "filip.kmiecik@sts.pl" at bounding box center [389, 187] width 188 height 11
type input "filip.kmiecik@sts.pl"
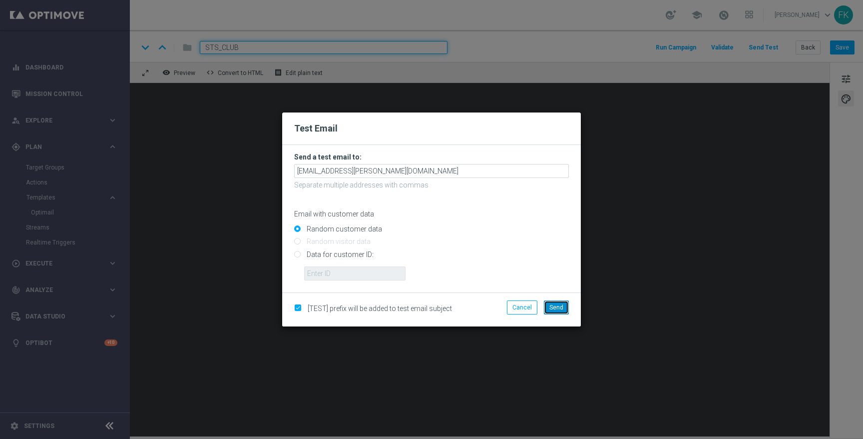
click at [559, 310] on span "Send" at bounding box center [557, 307] width 14 height 7
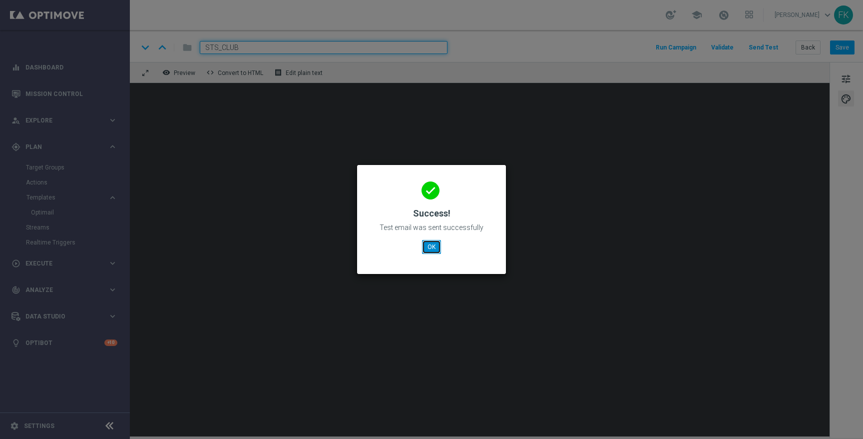
click at [430, 246] on button "OK" at bounding box center [431, 247] width 19 height 14
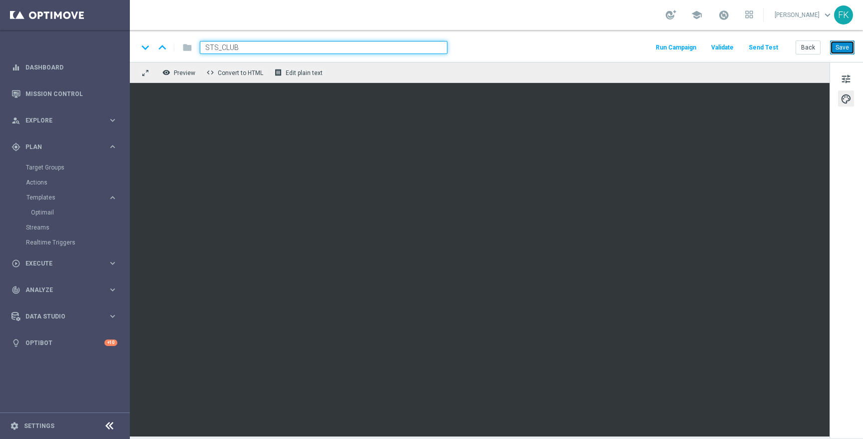
click at [841, 50] on button "Save" at bounding box center [842, 47] width 24 height 14
click at [840, 79] on button "tune" at bounding box center [846, 78] width 16 height 16
click at [849, 83] on span "tune" at bounding box center [846, 78] width 11 height 13
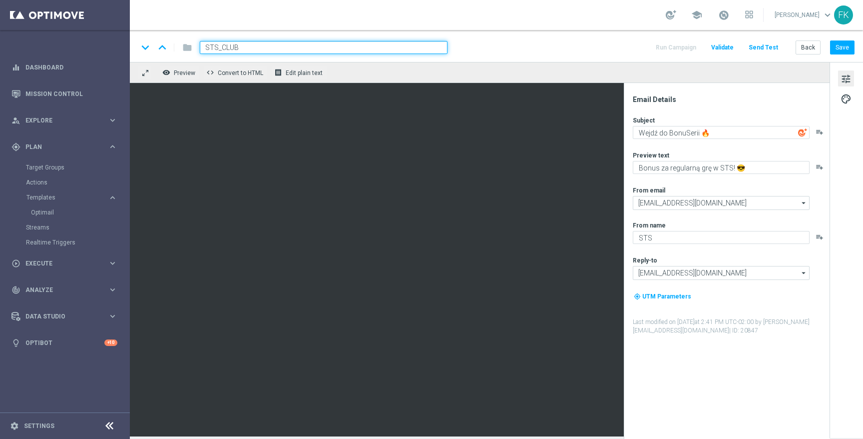
click at [845, 80] on span "tune" at bounding box center [846, 78] width 11 height 13
click at [847, 77] on span "tune" at bounding box center [846, 78] width 11 height 13
click at [845, 102] on span "palette" at bounding box center [846, 98] width 11 height 13
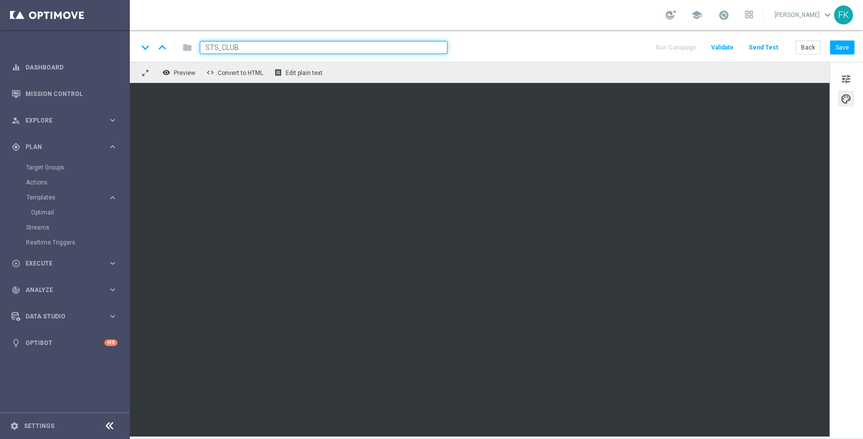
click at [771, 45] on button "Send Test" at bounding box center [763, 47] width 32 height 13
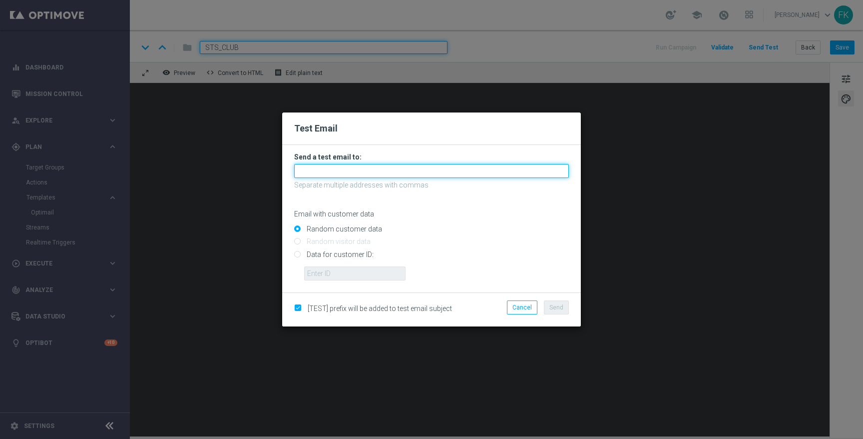
click at [456, 171] on input "text" at bounding box center [431, 171] width 275 height 14
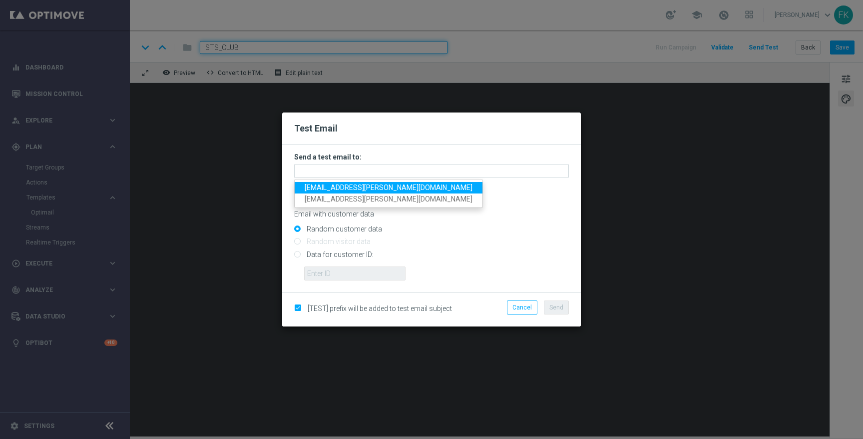
click at [367, 189] on link "filip.kmiecik@sts.pl" at bounding box center [389, 187] width 188 height 11
type input "filip.kmiecik@sts.pl"
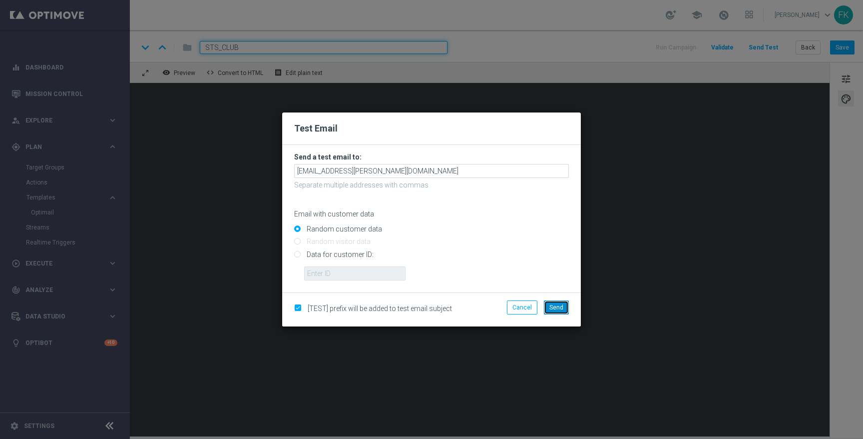
click at [558, 306] on span "Send" at bounding box center [557, 307] width 14 height 7
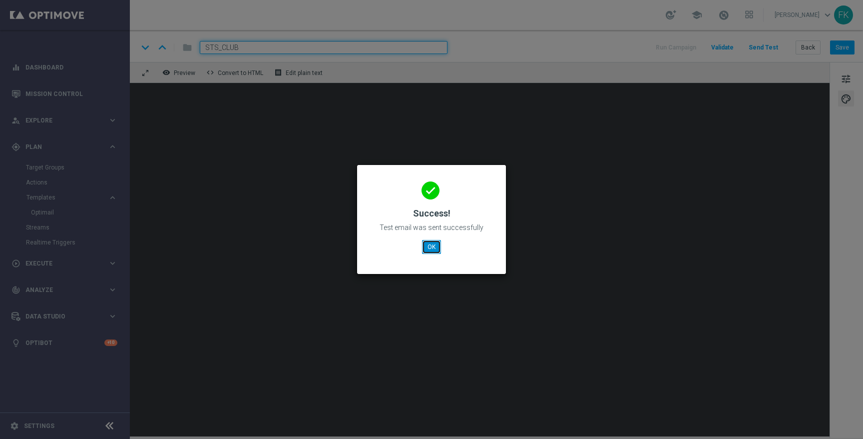
click at [434, 248] on button "OK" at bounding box center [431, 247] width 19 height 14
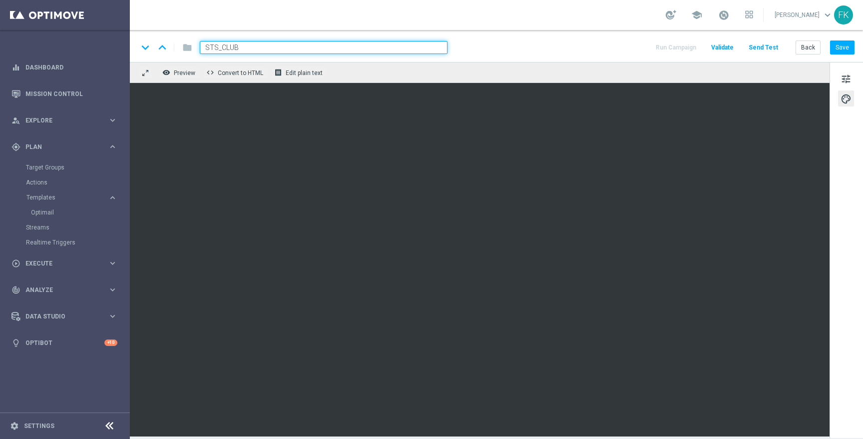
click at [848, 40] on div "Back Save" at bounding box center [825, 47] width 59 height 14
click at [847, 44] on button "Save" at bounding box center [842, 47] width 24 height 14
click at [758, 46] on button "Send Test" at bounding box center [763, 47] width 32 height 13
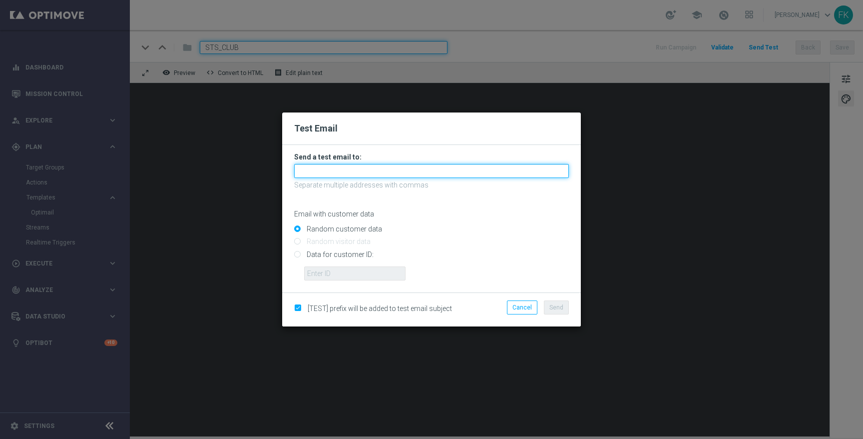
click at [479, 169] on input "text" at bounding box center [431, 171] width 275 height 14
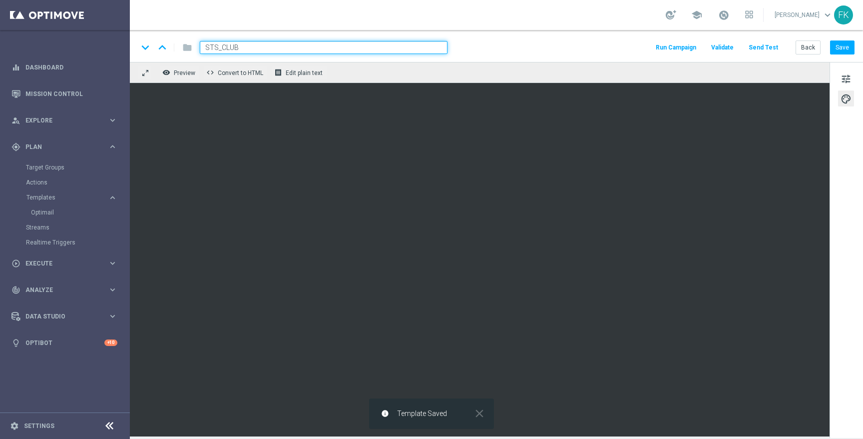
click at [767, 46] on button "Send Test" at bounding box center [763, 47] width 32 height 13
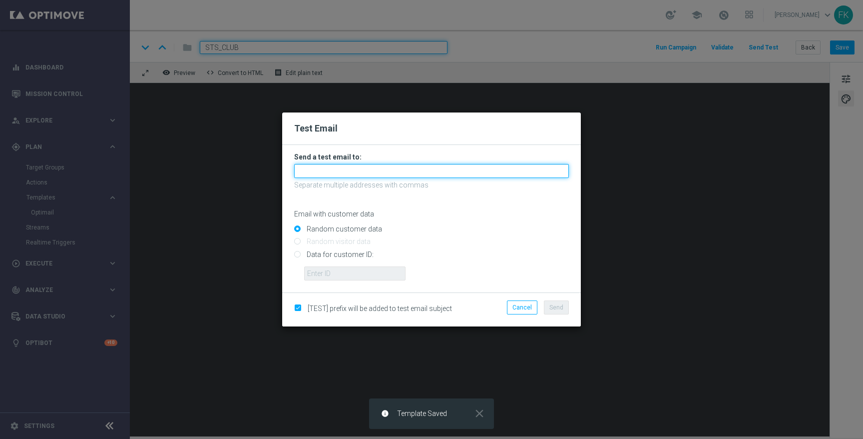
click at [453, 175] on input "text" at bounding box center [431, 171] width 275 height 14
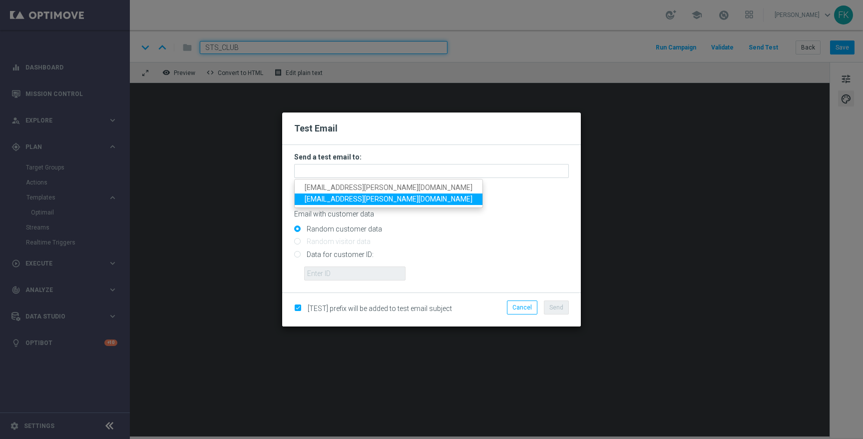
click at [364, 202] on span "filip.kmiecik@yahoo.com" at bounding box center [389, 199] width 168 height 8
type input "filip.kmiecik@yahoo.com"
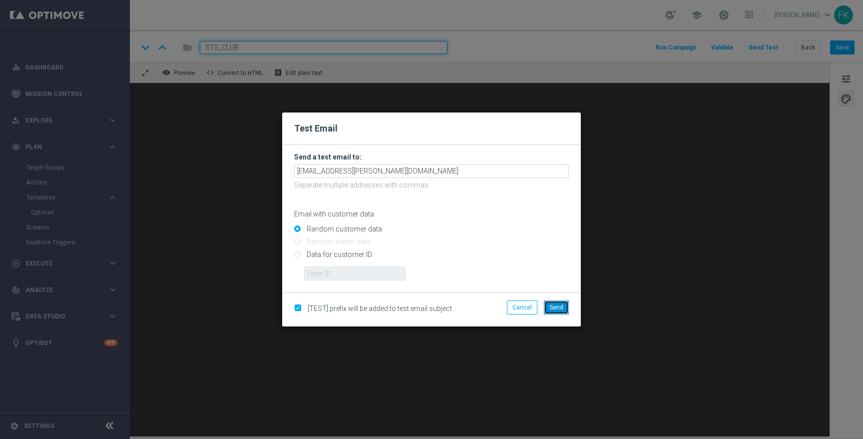
click at [551, 308] on span "Send" at bounding box center [557, 307] width 14 height 7
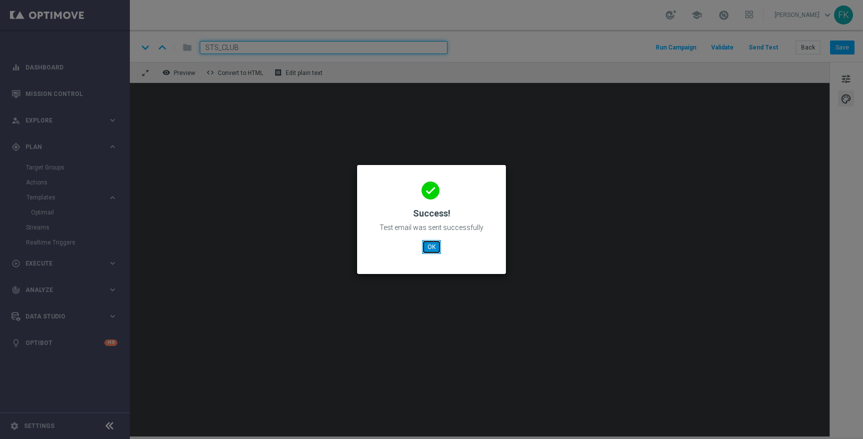
click at [437, 247] on button "OK" at bounding box center [431, 247] width 19 height 14
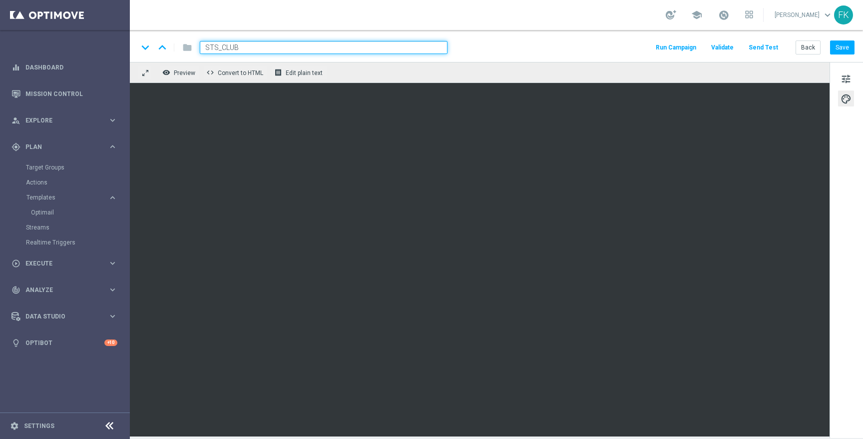
click at [776, 44] on button "Send Test" at bounding box center [763, 47] width 32 height 13
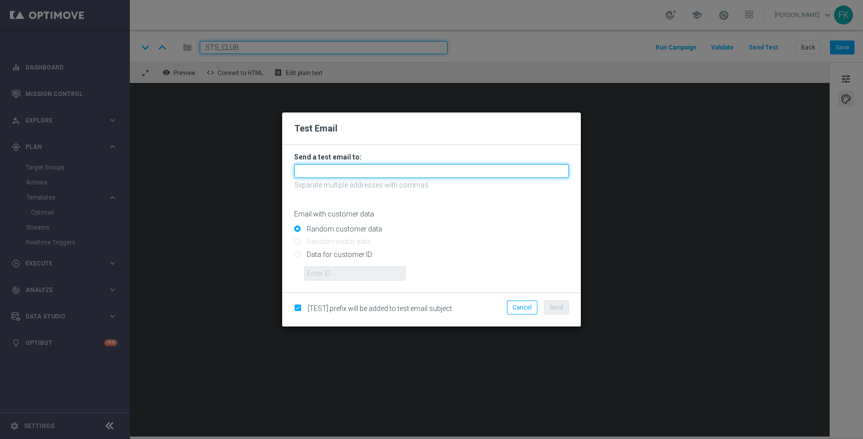
click at [452, 172] on input "text" at bounding box center [431, 171] width 275 height 14
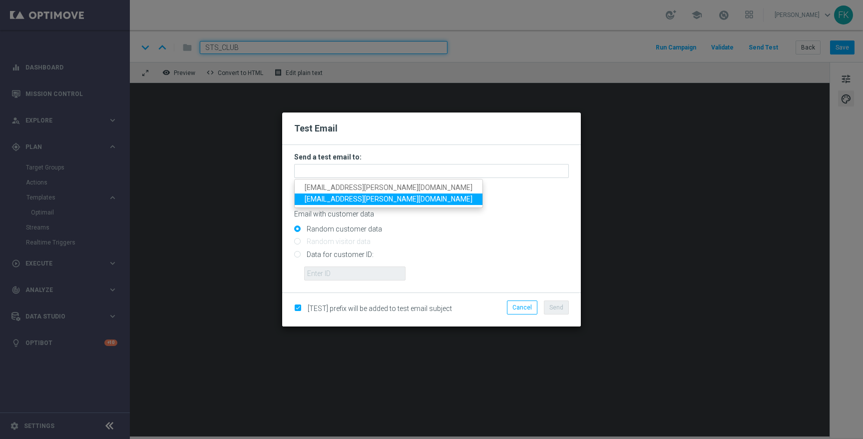
click at [373, 196] on link "filip.kmiecik@sts.pl" at bounding box center [389, 198] width 188 height 11
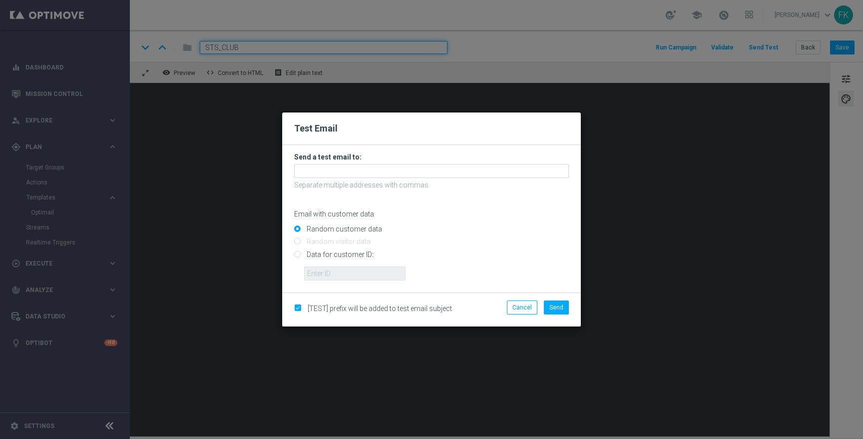
type input "filip.kmiecik@sts.pl"
click at [554, 306] on span "Send" at bounding box center [557, 307] width 14 height 7
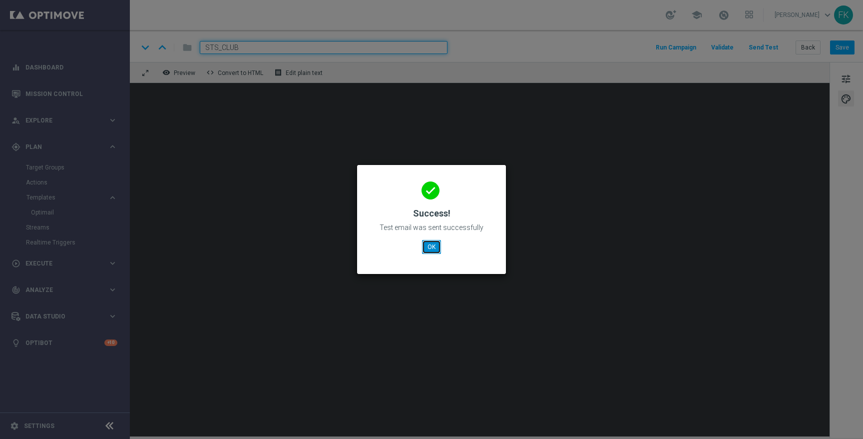
click at [432, 250] on button "OK" at bounding box center [431, 247] width 19 height 14
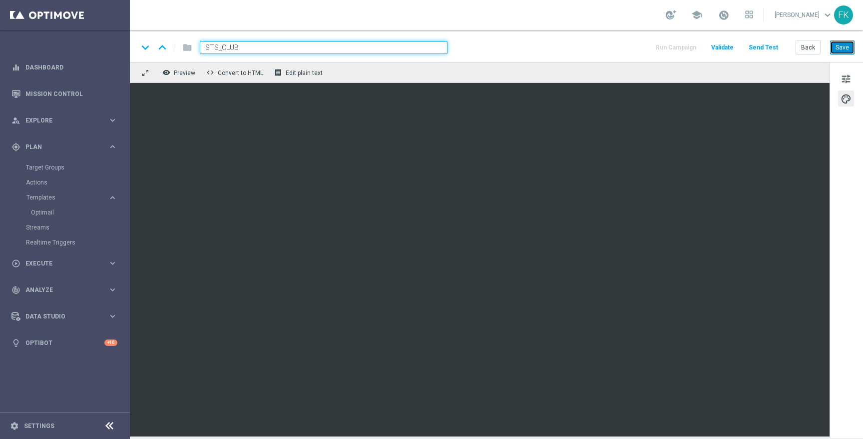
click at [839, 43] on button "Save" at bounding box center [842, 47] width 24 height 14
click at [386, 45] on input "STS_CLUB" at bounding box center [324, 47] width 248 height 13
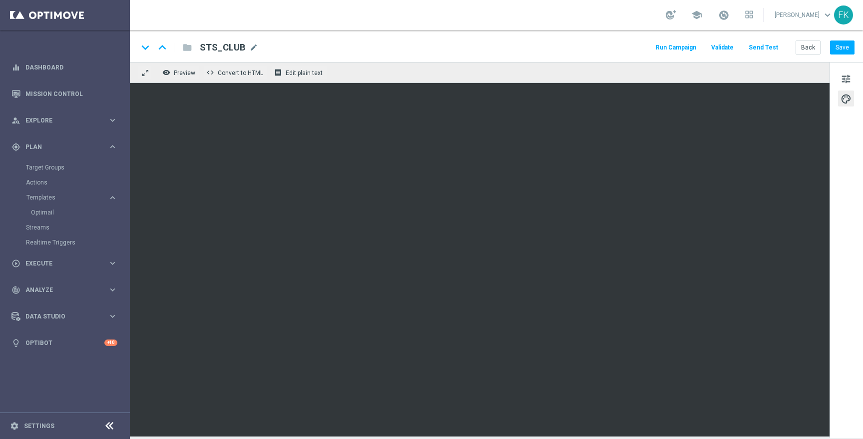
click at [762, 47] on button "Send Test" at bounding box center [763, 47] width 32 height 13
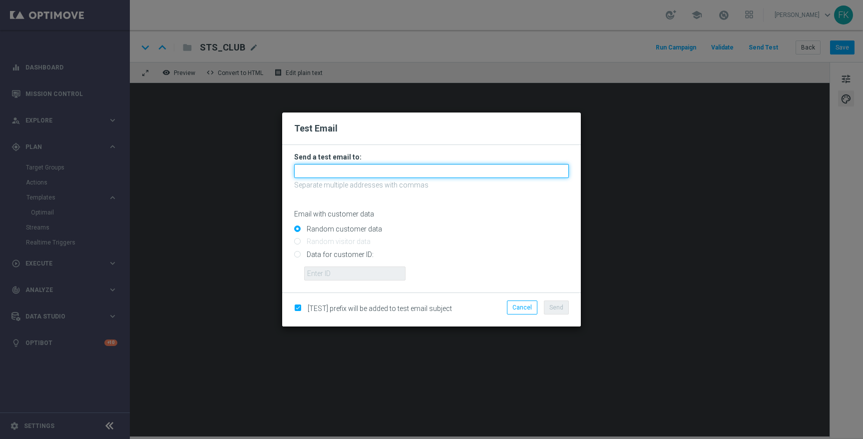
click at [505, 165] on input "text" at bounding box center [431, 171] width 275 height 14
type input "pawel.walczyk@sts.pl"
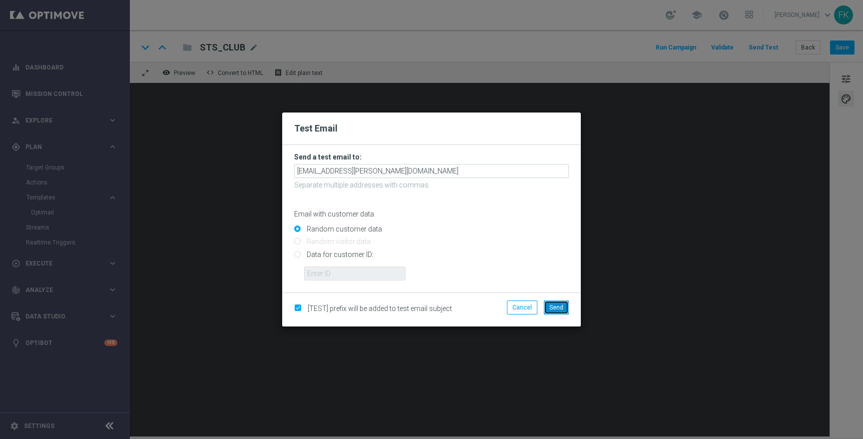
click at [564, 307] on button "Send" at bounding box center [556, 307] width 25 height 14
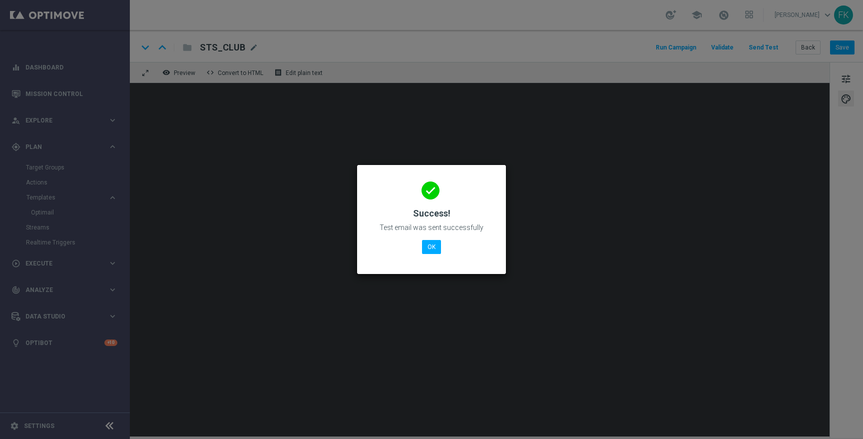
click at [731, 84] on modal-container "done Success! Test email was sent successfully OK" at bounding box center [431, 219] width 863 height 439
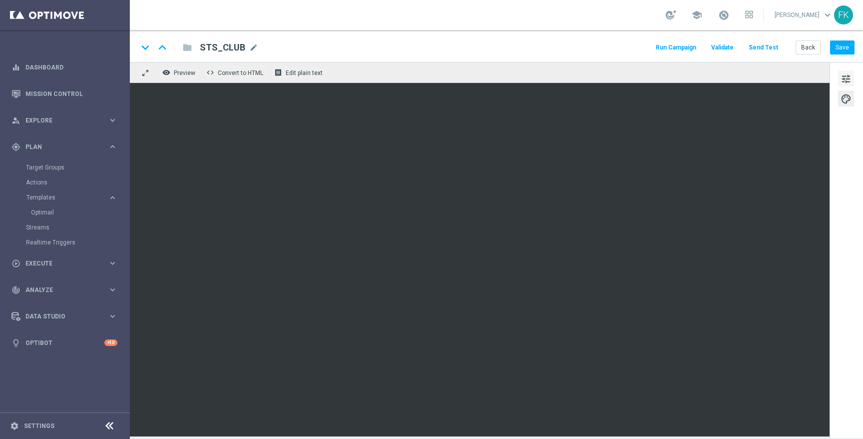
click at [850, 76] on span "tune" at bounding box center [846, 78] width 11 height 13
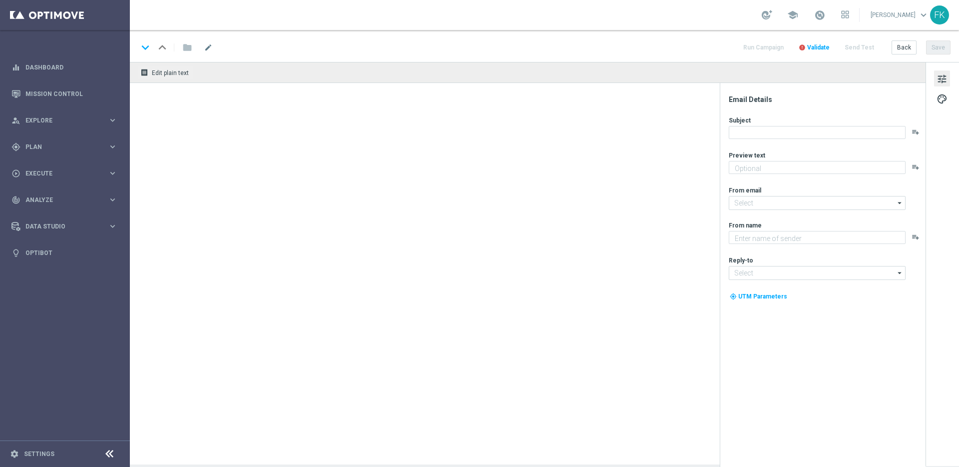
type textarea "Bonus za regularną grę w STS! 😎"
type textarea "STS"
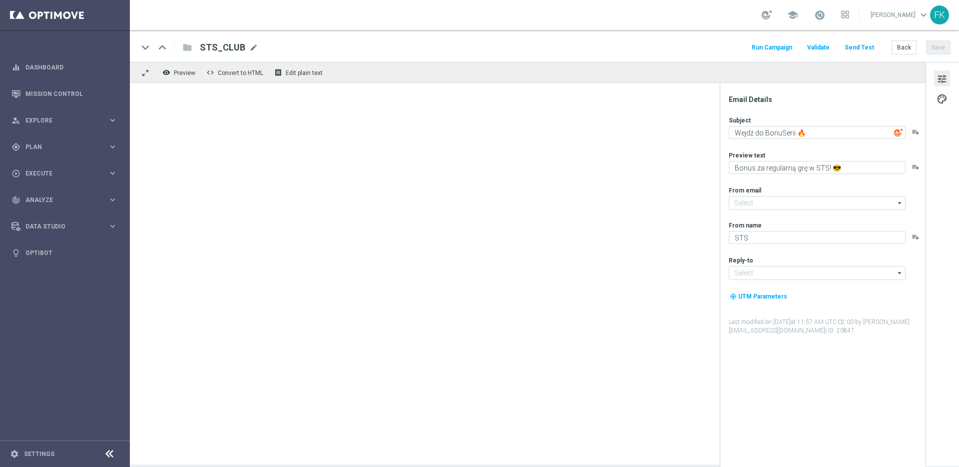
type input "oferta@sts.pl"
type input "kontakt@sts.pl"
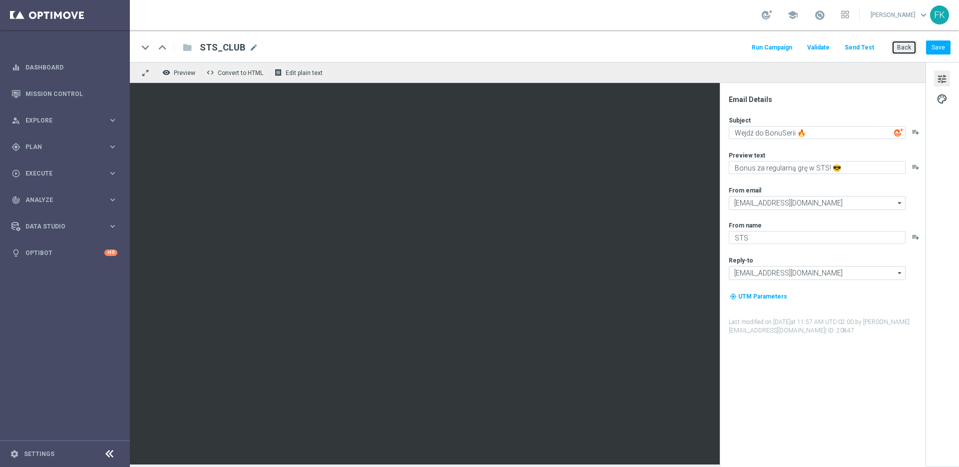
click at [904, 44] on button "Back" at bounding box center [904, 47] width 25 height 14
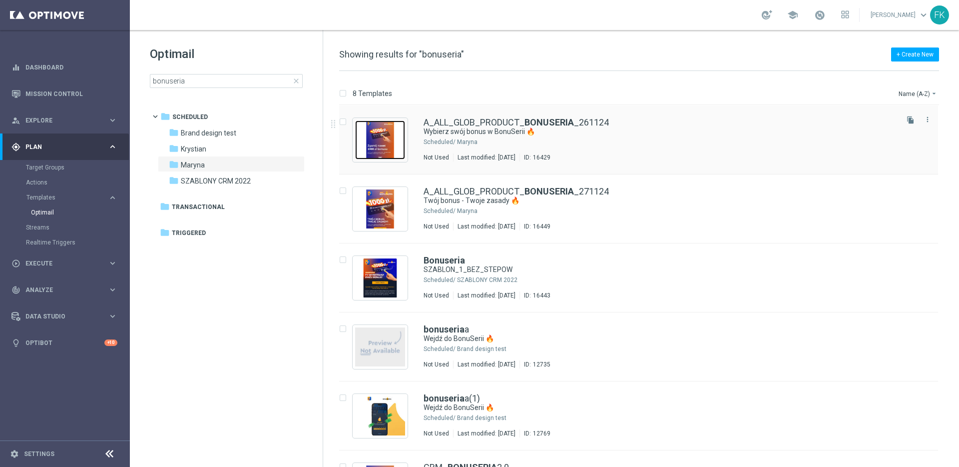
click at [388, 139] on img "Press SPACE to select this row." at bounding box center [380, 139] width 50 height 39
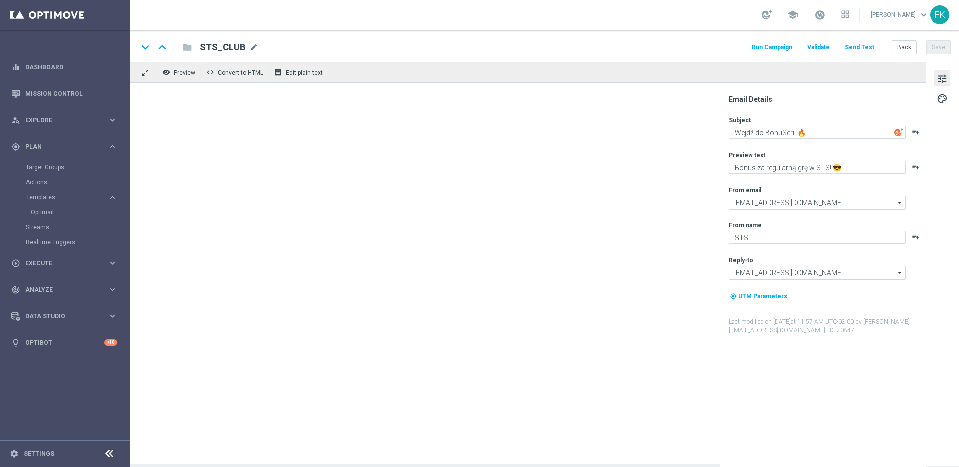
type textarea "Wybierz swój bonus w BonuSerii 🔥"
type textarea "Zaplanuj swoją serię 😎"
